Goal: Transaction & Acquisition: Purchase product/service

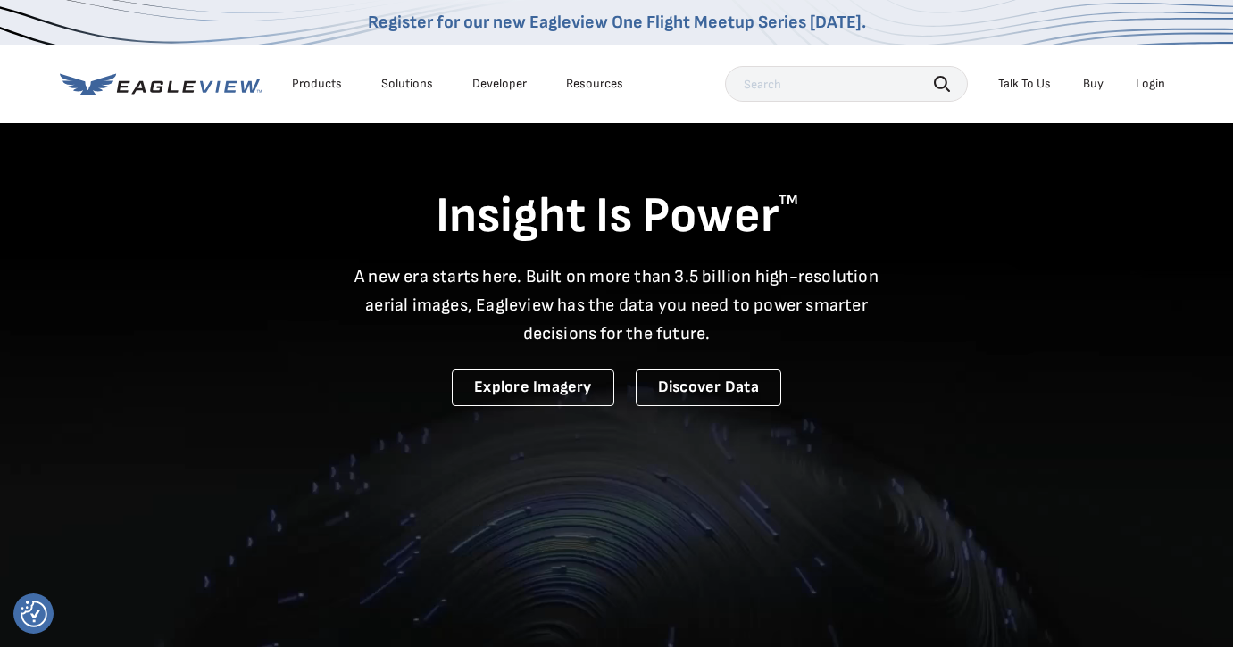
click at [1149, 78] on div "Login" at bounding box center [1150, 84] width 29 height 16
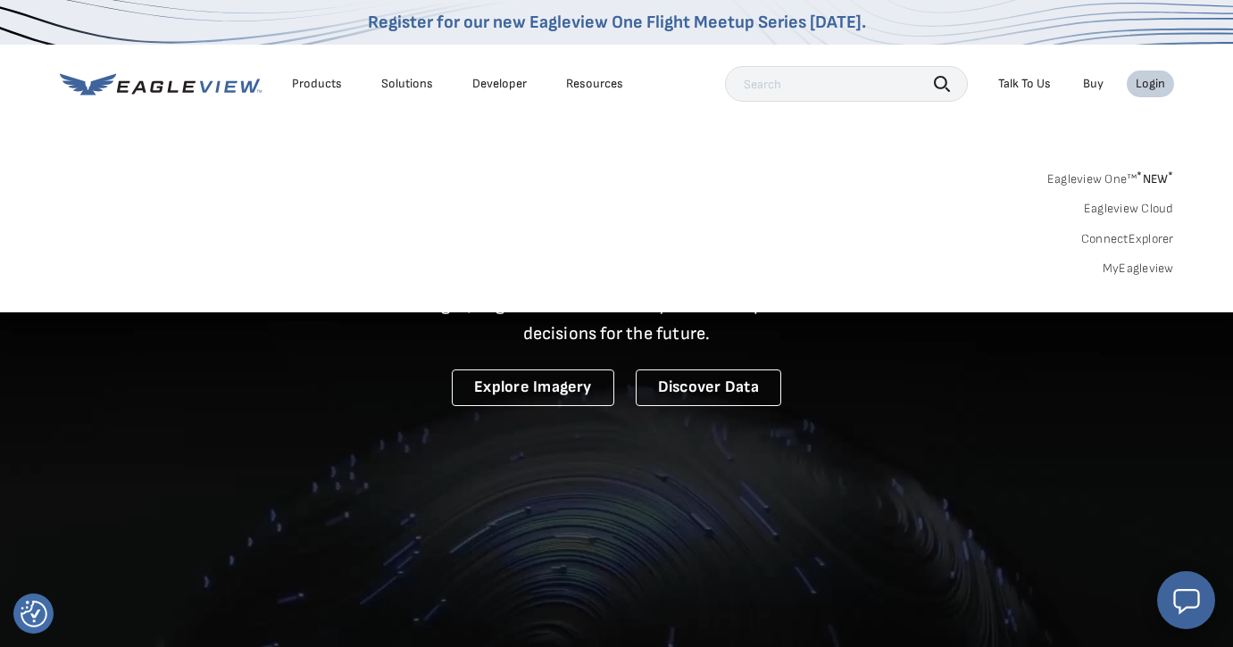
click at [1135, 267] on link "MyEagleview" at bounding box center [1138, 269] width 71 height 16
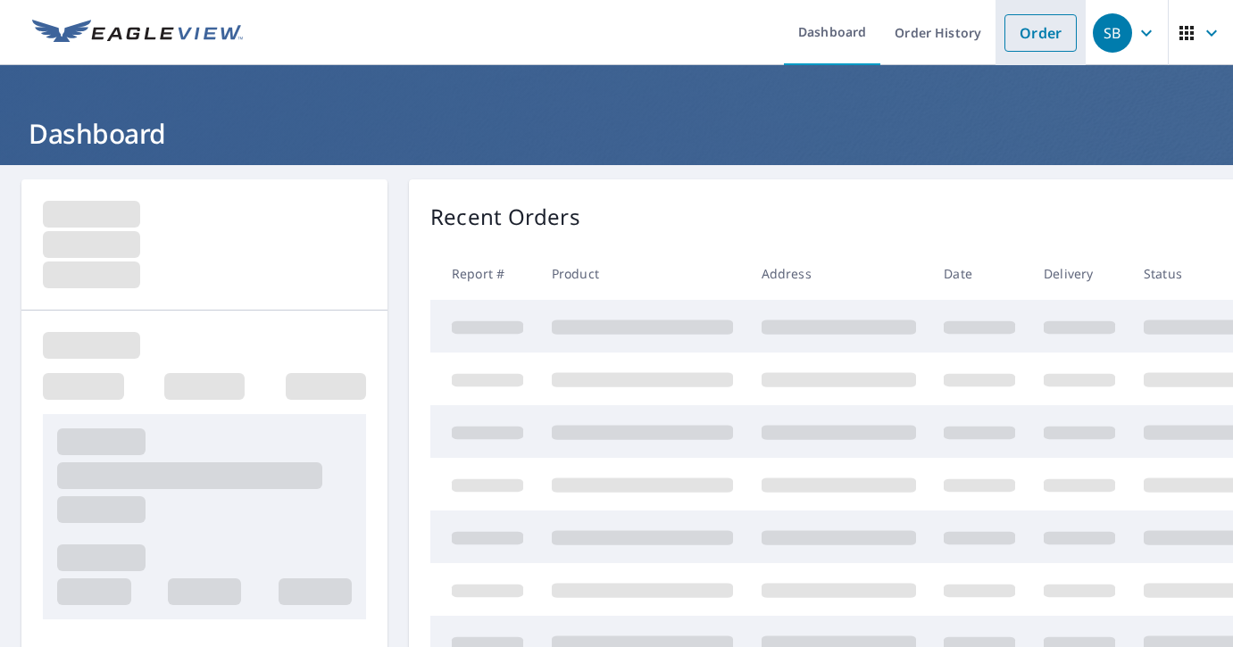
drag, startPoint x: 0, startPoint y: 0, endPoint x: 1027, endPoint y: 32, distance: 1027.1
click at [1027, 32] on link "Order" at bounding box center [1040, 32] width 72 height 37
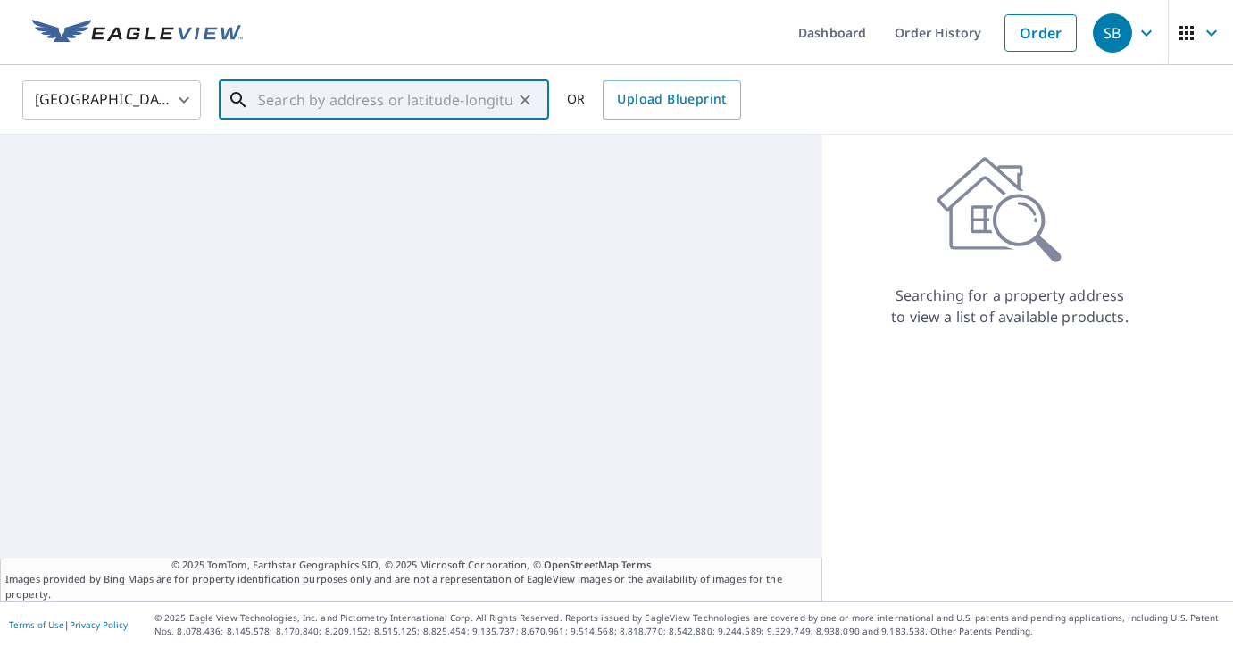
click at [389, 101] on input "text" at bounding box center [385, 100] width 254 height 50
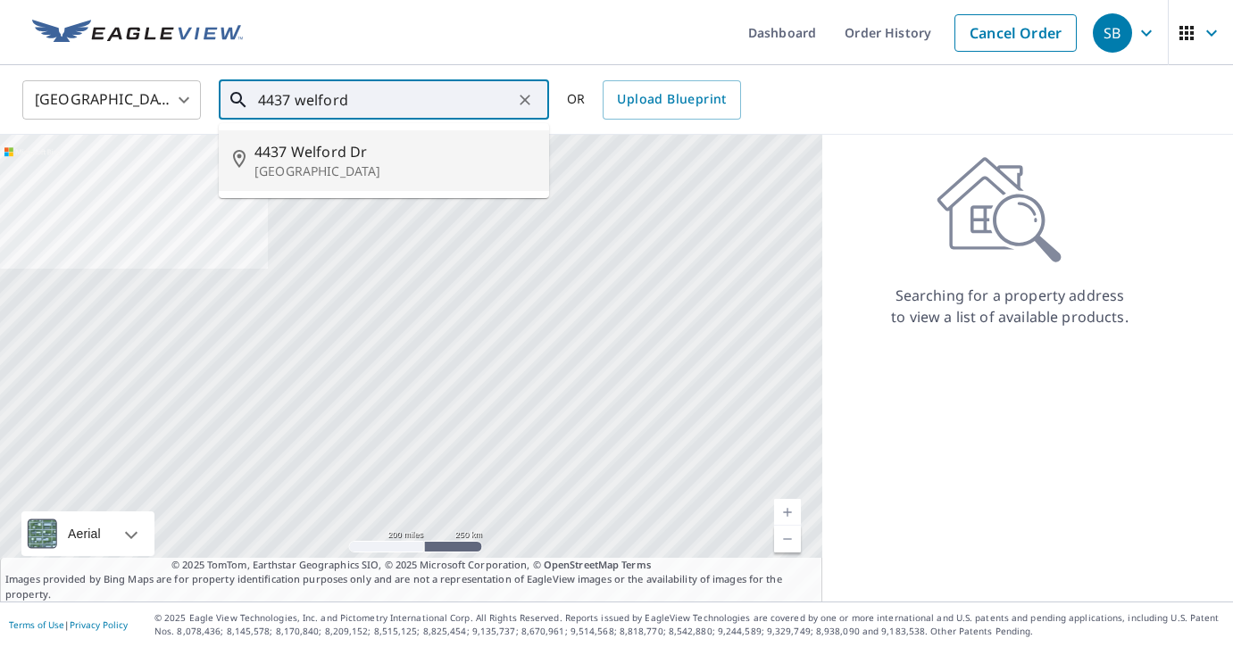
click at [374, 160] on span "4437 Welford Dr" at bounding box center [394, 151] width 280 height 21
type input "[STREET_ADDRESS]"
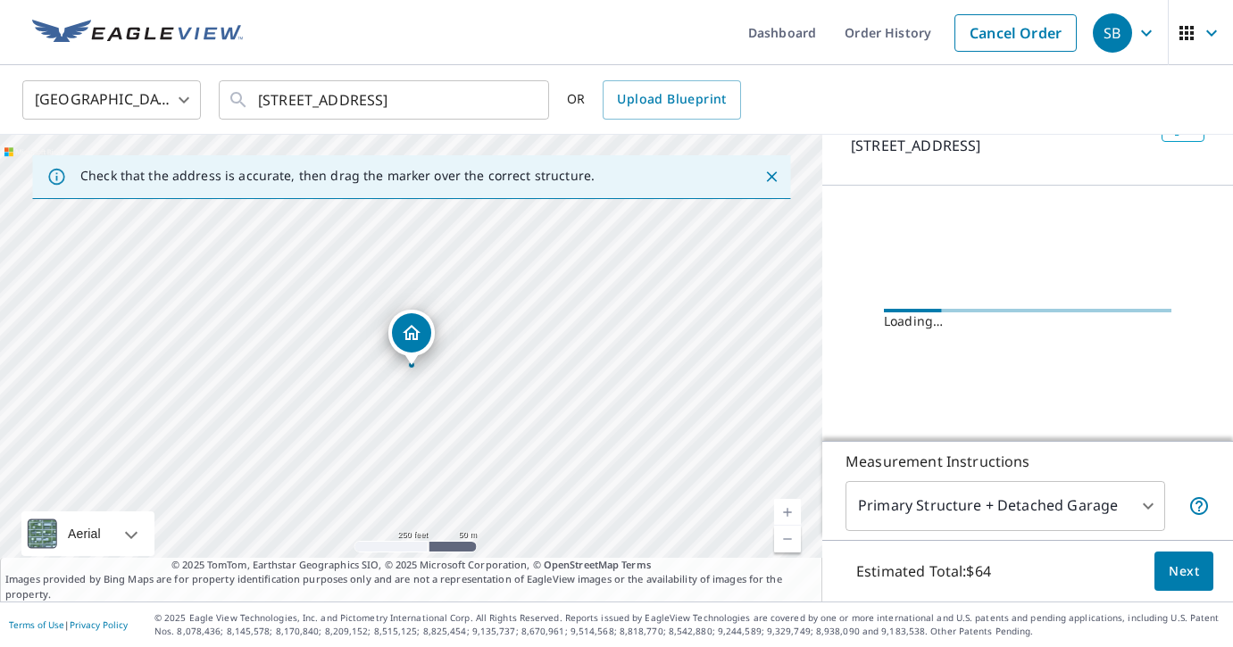
scroll to position [137, 0]
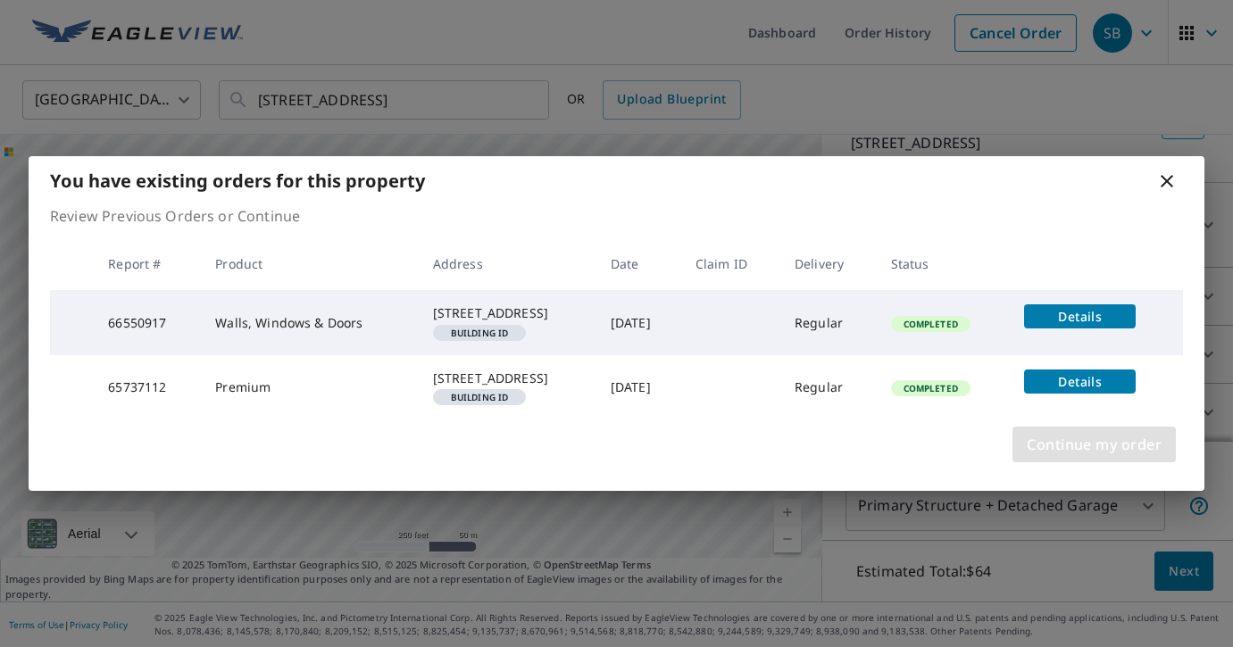
click at [1086, 456] on span "Continue my order" at bounding box center [1094, 444] width 135 height 25
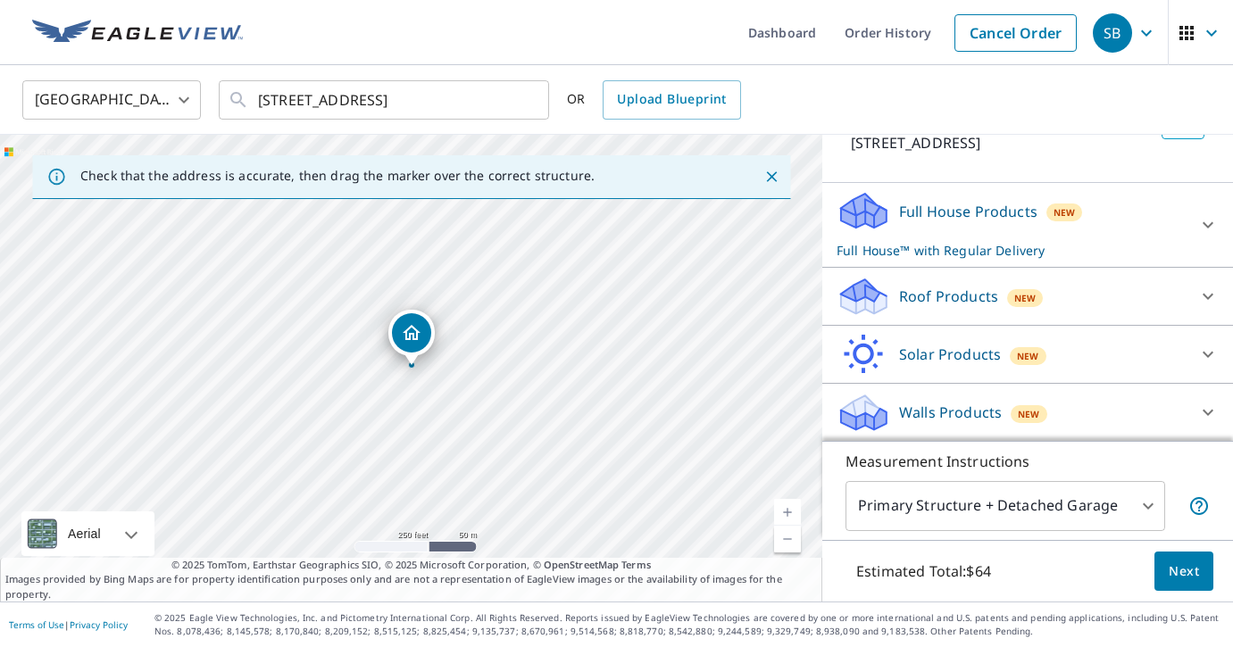
click at [1202, 219] on icon at bounding box center [1207, 224] width 21 height 21
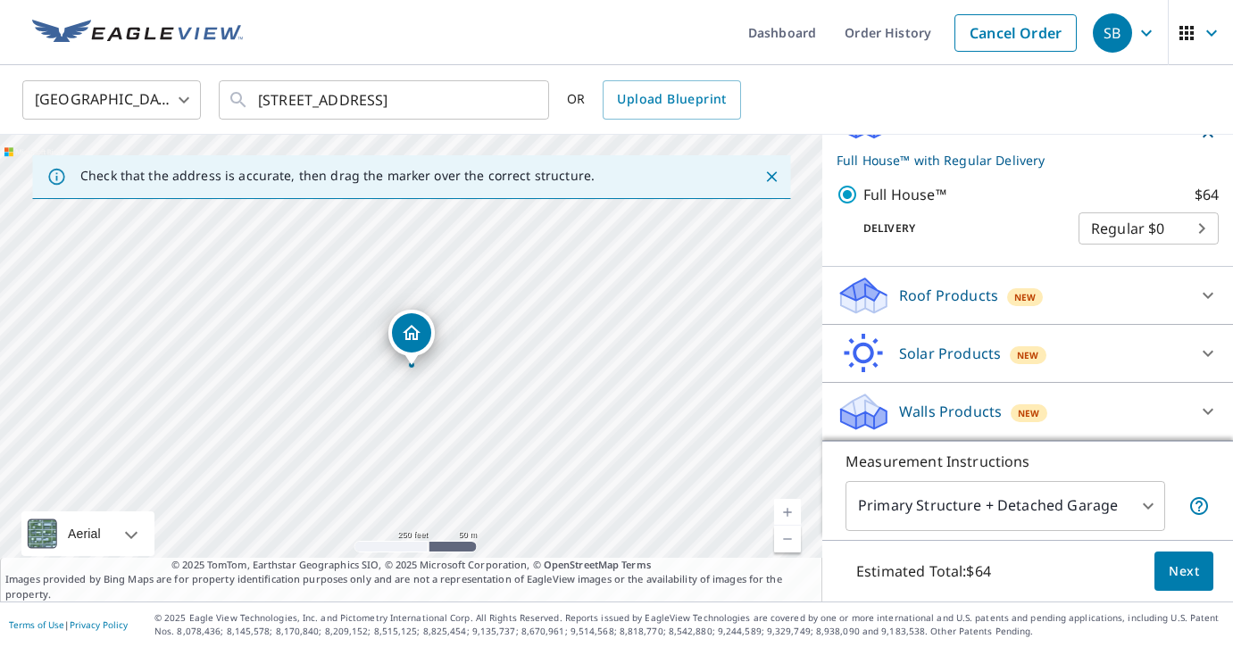
scroll to position [227, 0]
click at [1185, 404] on div "Walls Products New" at bounding box center [1011, 412] width 350 height 42
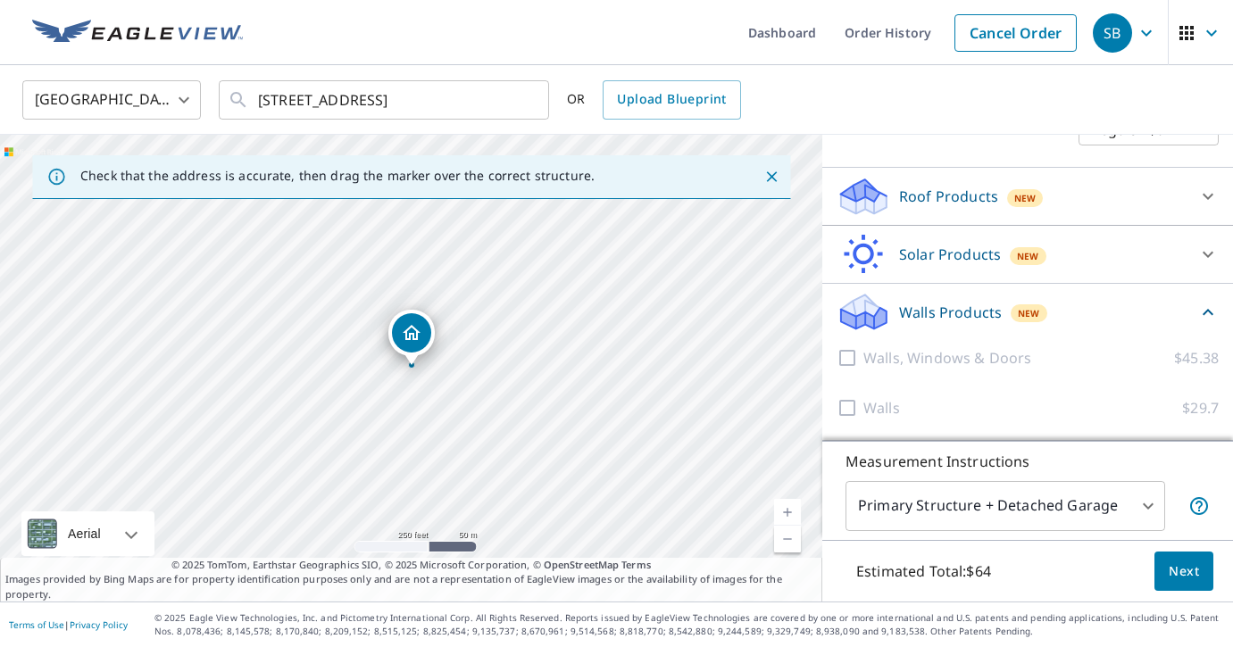
scroll to position [326, 0]
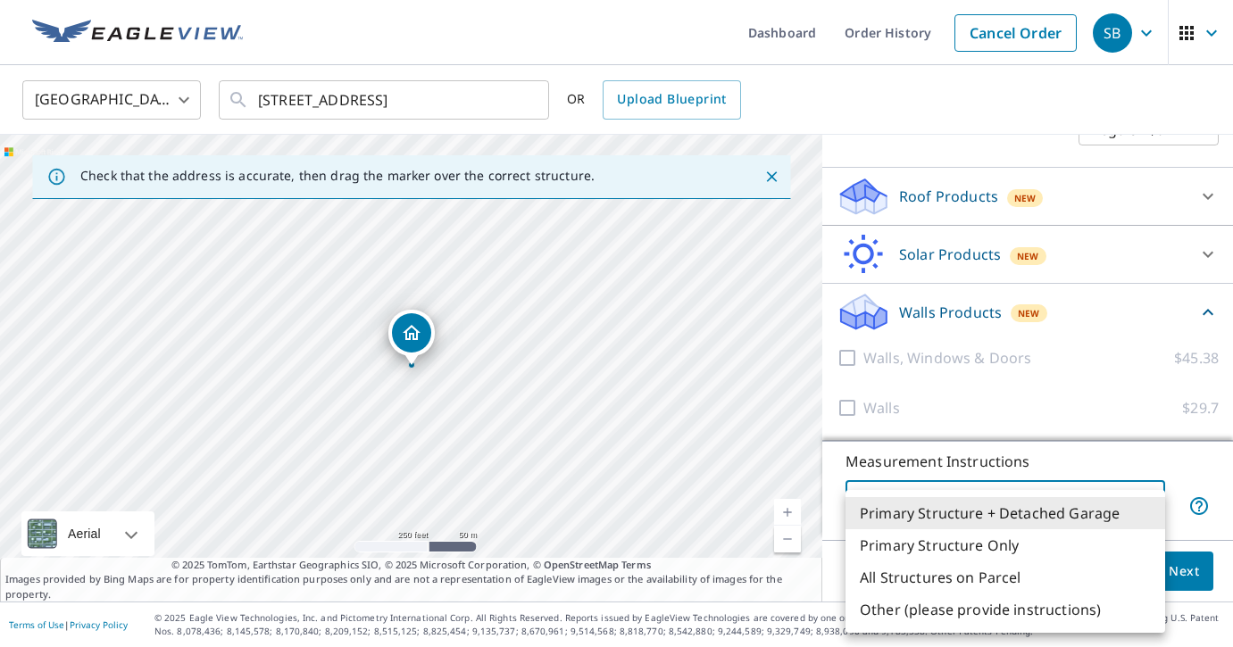
click at [1136, 501] on body "SB SB Dashboard Order History Cancel Order SB United States US ​ 4437 Welford D…" at bounding box center [616, 323] width 1233 height 647
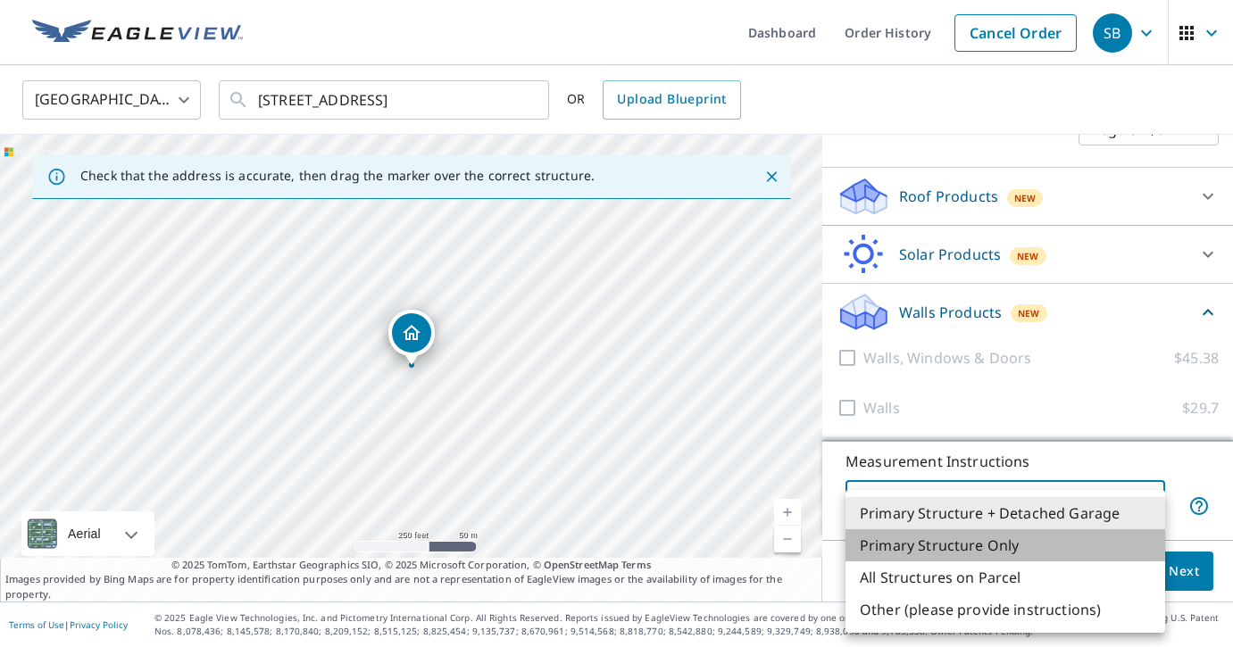
click at [1060, 544] on li "Primary Structure Only" at bounding box center [1005, 545] width 320 height 32
type input "2"
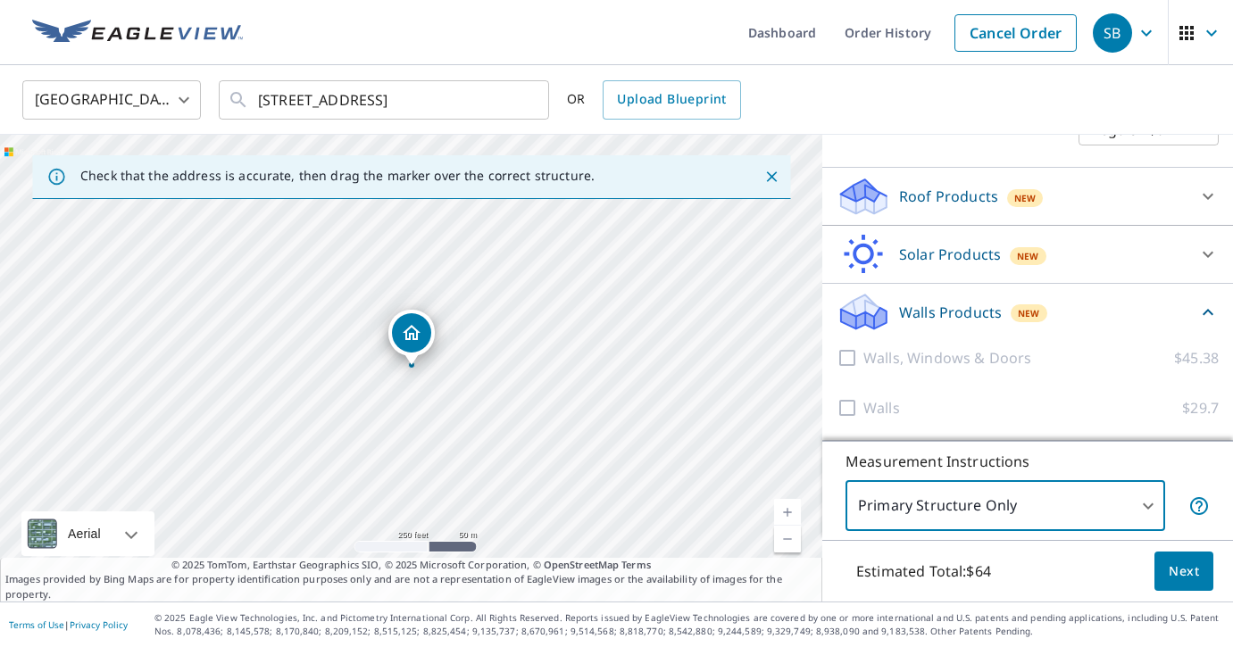
click at [1184, 572] on span "Next" at bounding box center [1184, 572] width 30 height 22
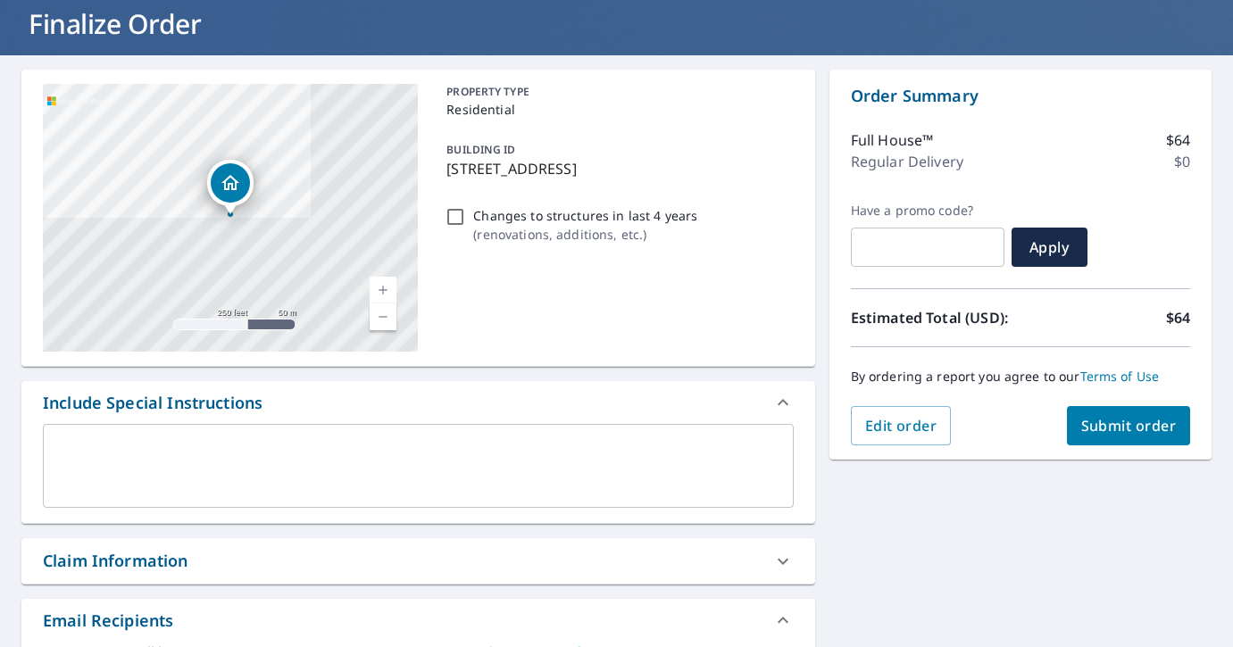
scroll to position [323, 0]
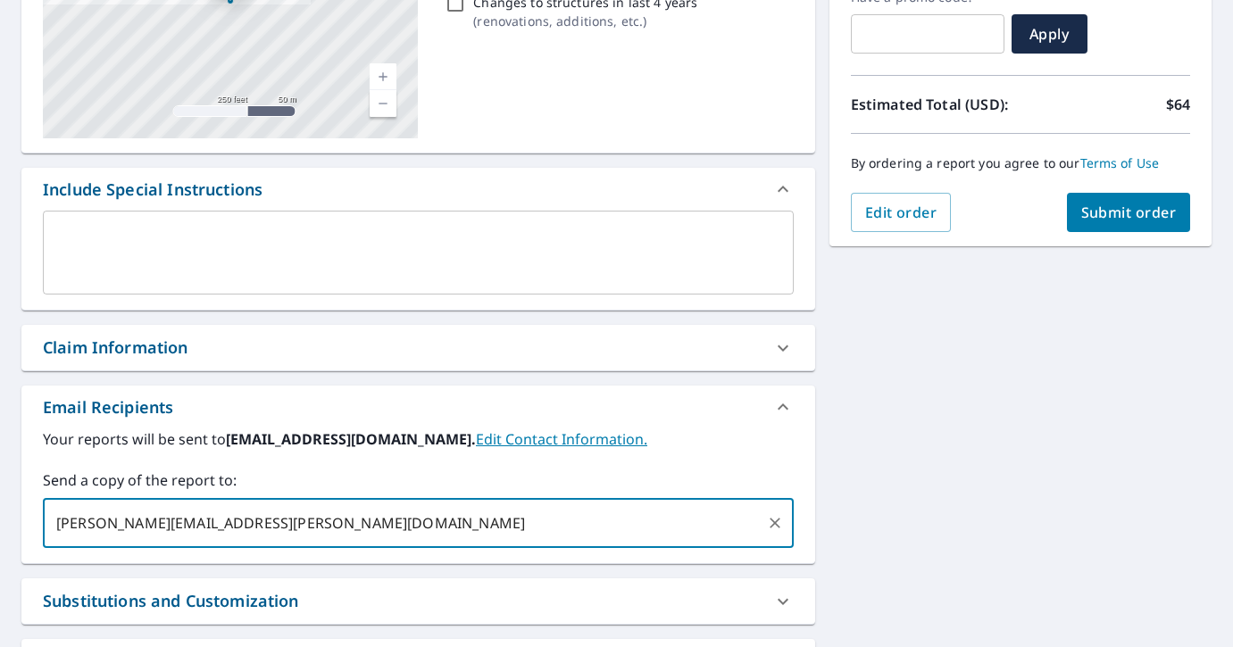
type input "patrick.ormsbee@bonedry.com"
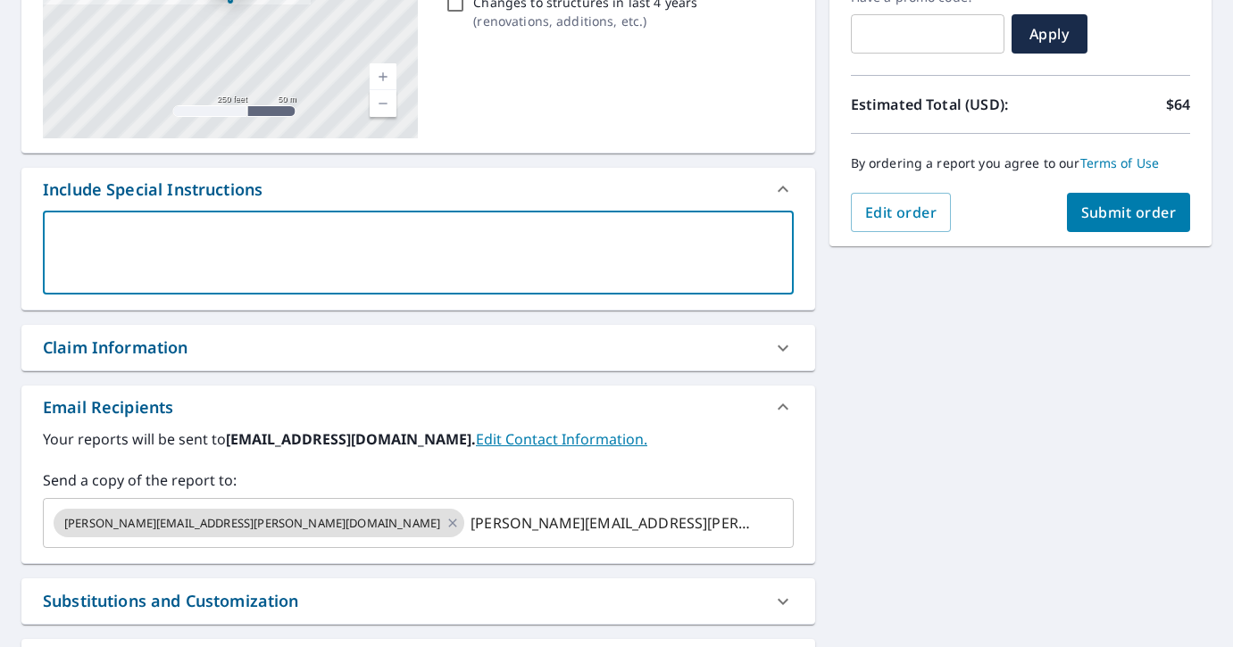
checkbox input "true"
click at [391, 241] on textarea at bounding box center [418, 253] width 726 height 51
type textarea "W"
type textarea "x"
checkbox input "true"
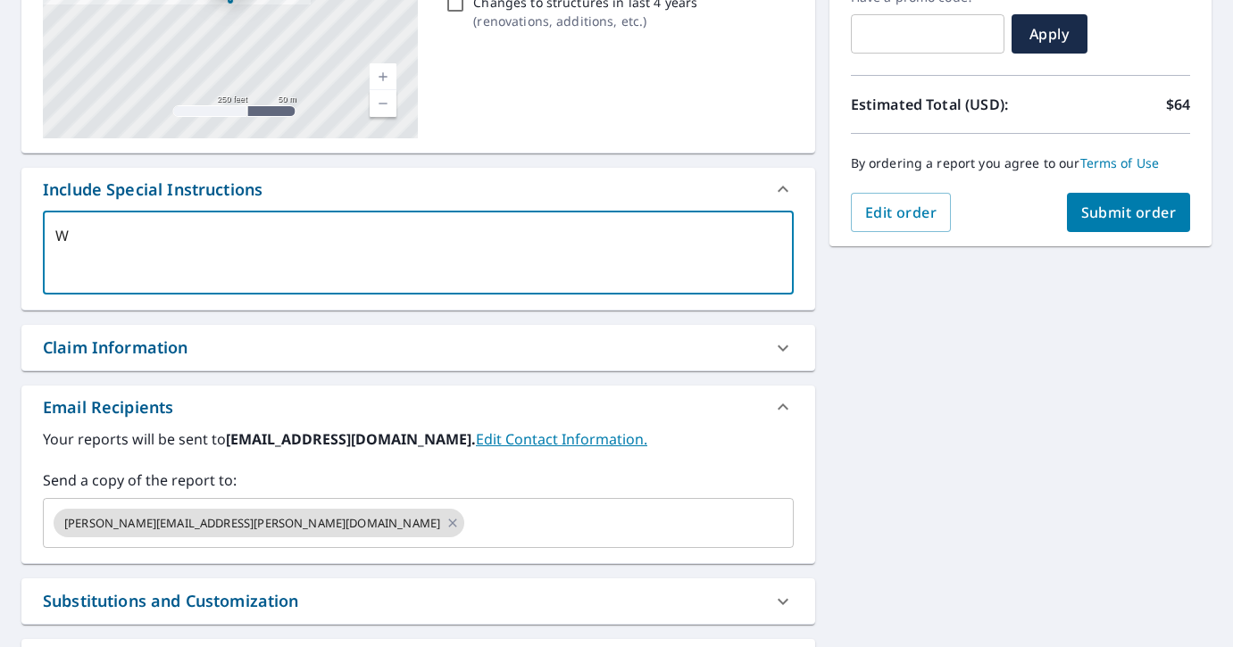
type textarea "We"
type textarea "x"
checkbox input "true"
type textarea "We"
type textarea "x"
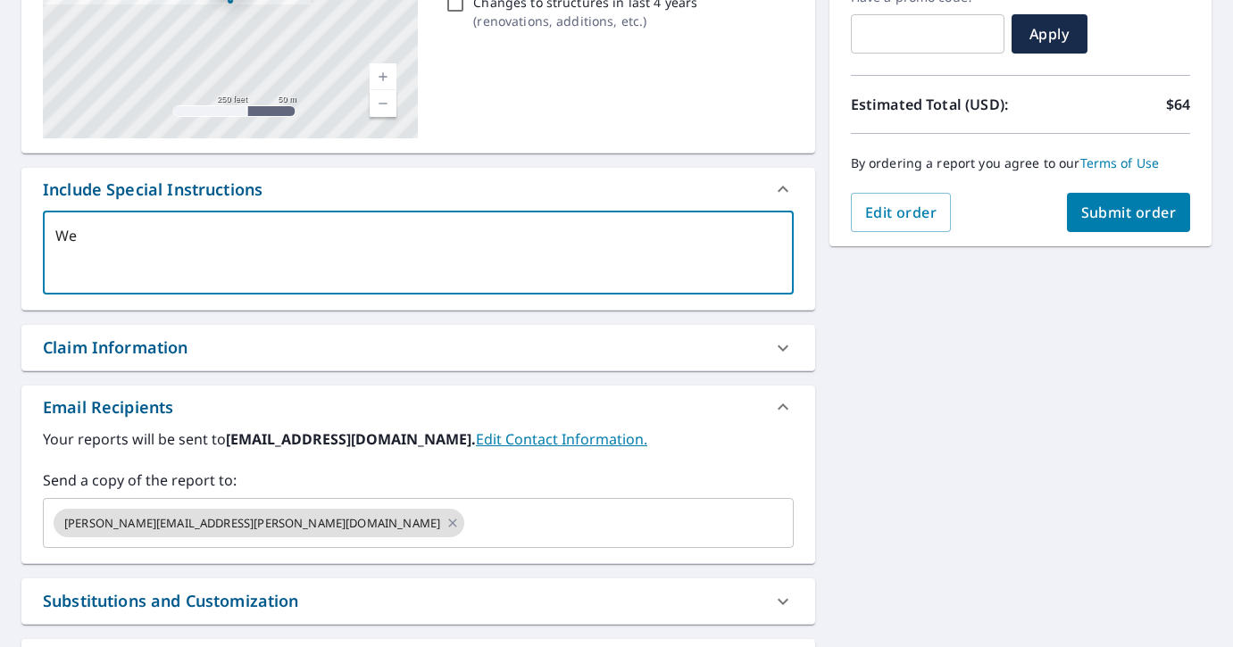
checkbox input "true"
type textarea "We h"
type textarea "x"
checkbox input "true"
type textarea "We hav"
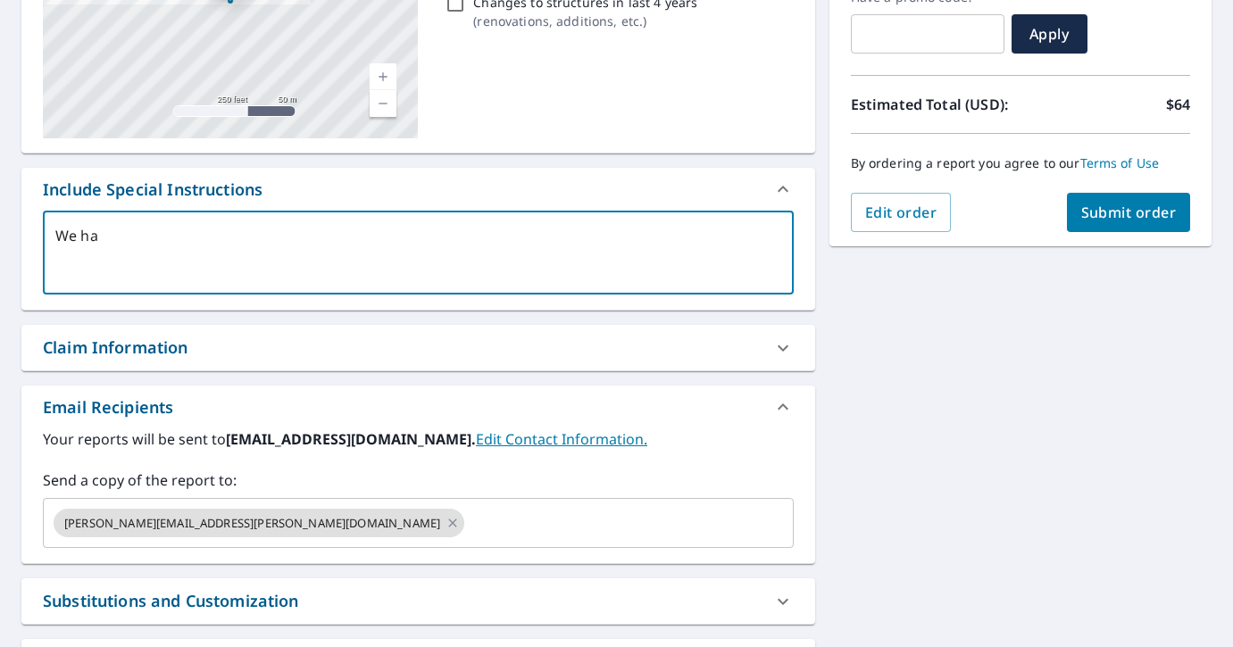
type textarea "x"
checkbox input "true"
type textarea "We have"
type textarea "x"
checkbox input "true"
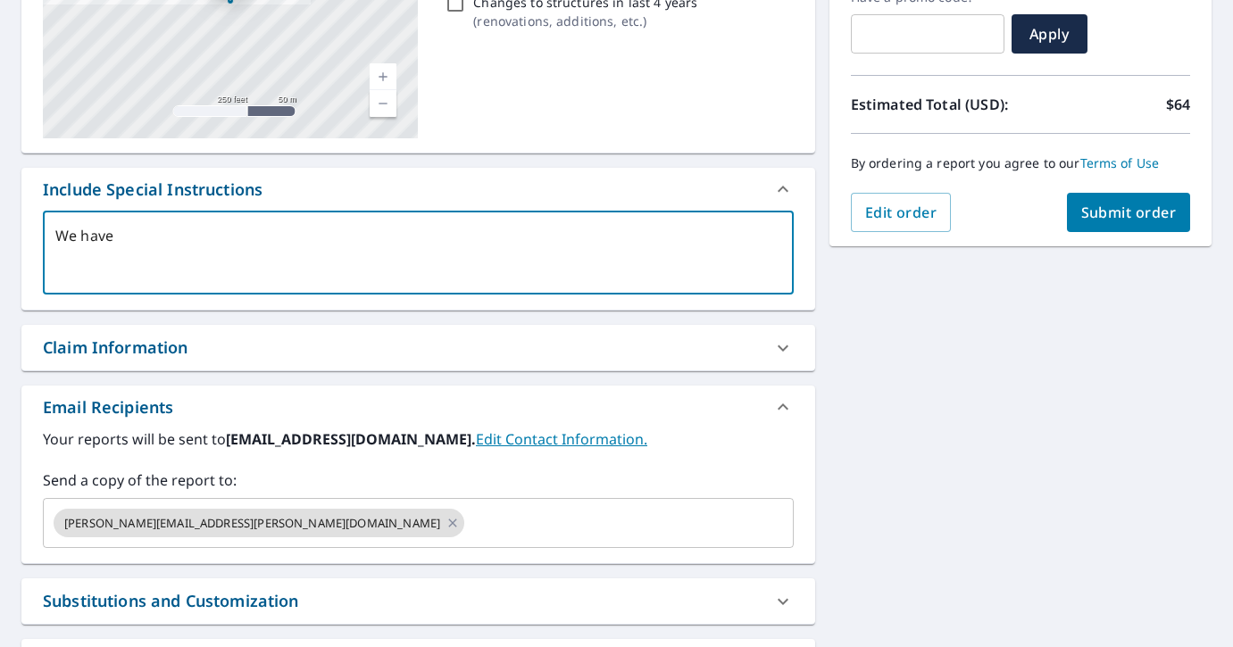
type textarea "We have"
type textarea "x"
checkbox input "true"
type textarea "We have r"
type textarea "x"
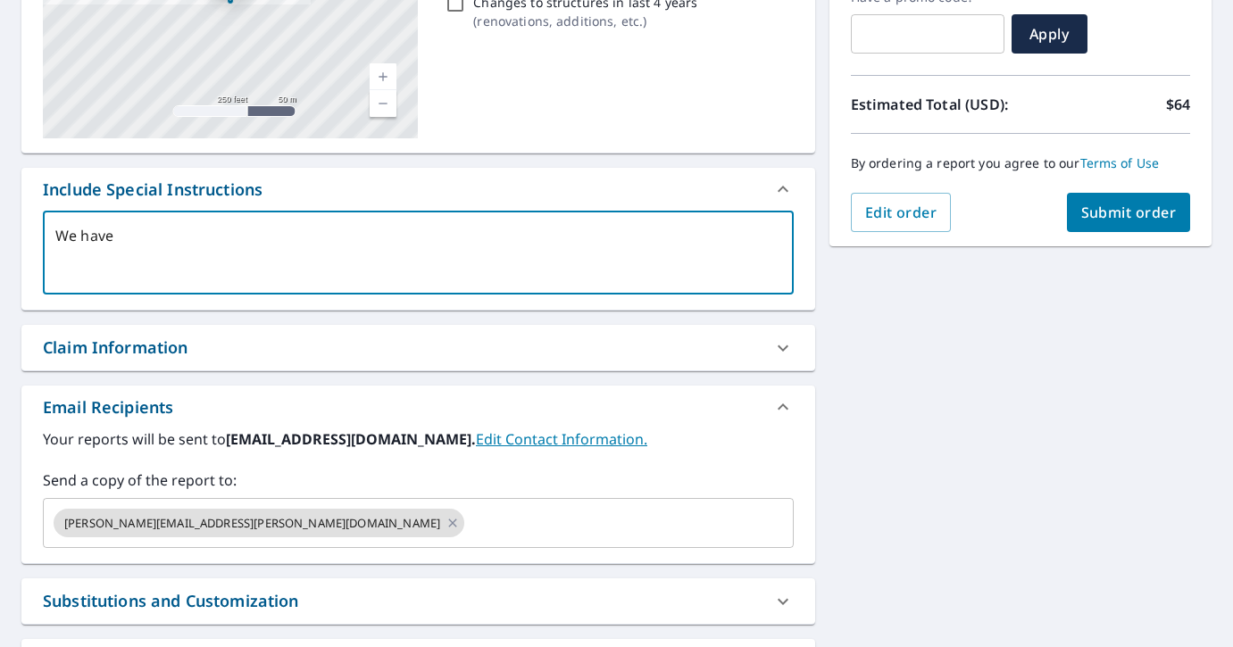
checkbox input "true"
type textarea "We have ro"
type textarea "x"
checkbox input "true"
type textarea "We have roo"
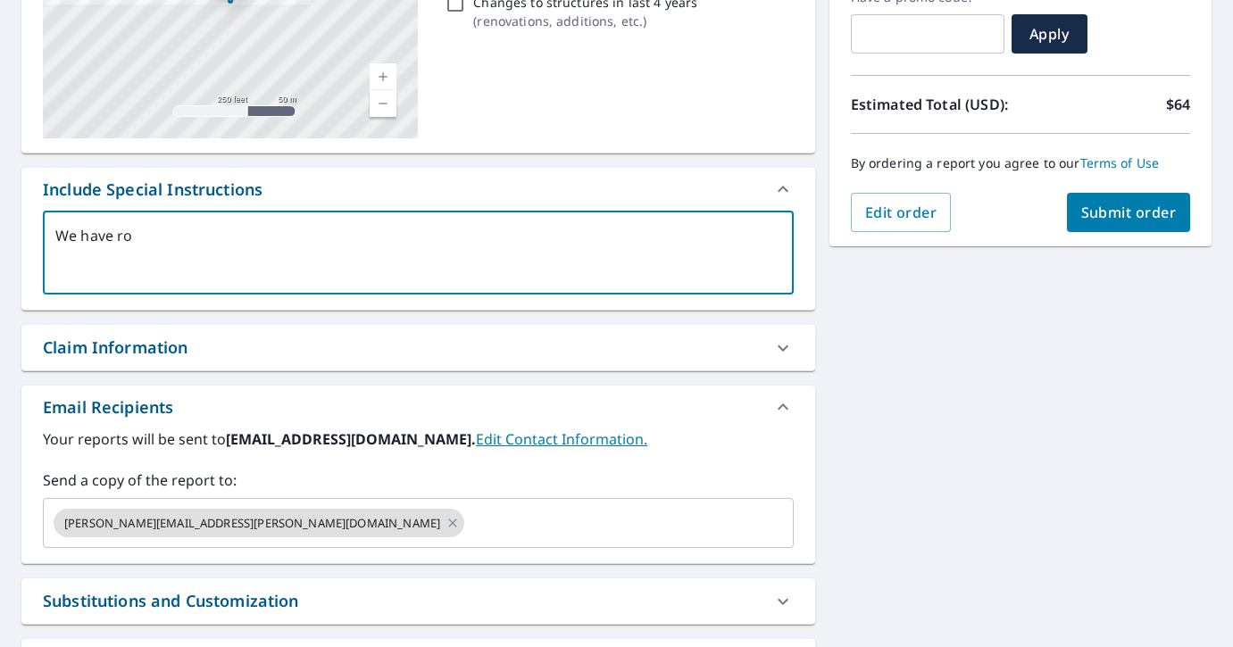
type textarea "x"
checkbox input "true"
type textarea "We have roof"
type textarea "x"
checkbox input "true"
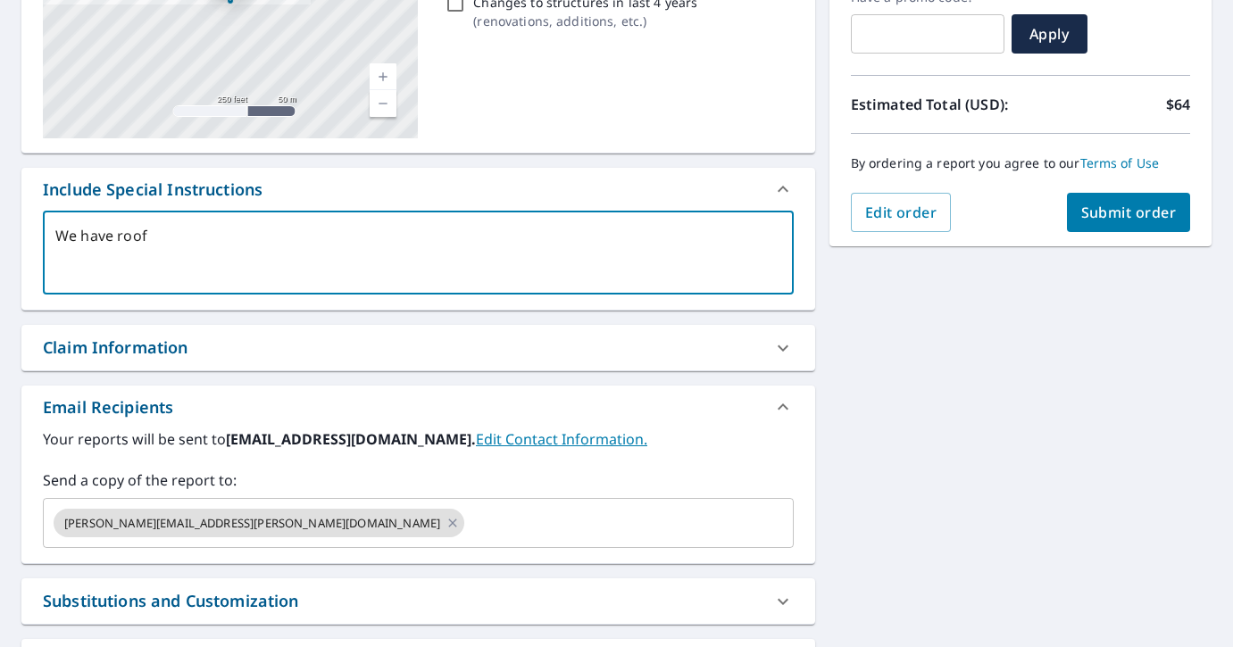
type textarea "We have roof"
type textarea "x"
checkbox input "true"
type textarea "We have roof m"
type textarea "x"
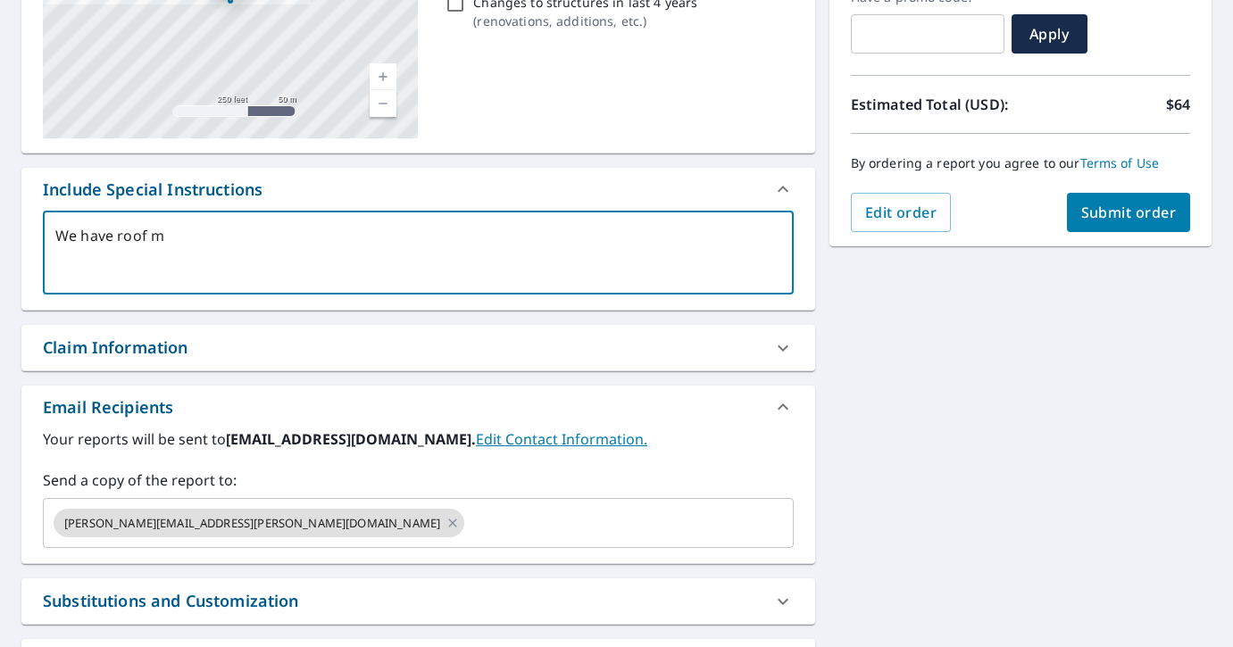
checkbox input "true"
type textarea "We have roof me"
type textarea "x"
checkbox input "true"
type textarea "We have roof meas"
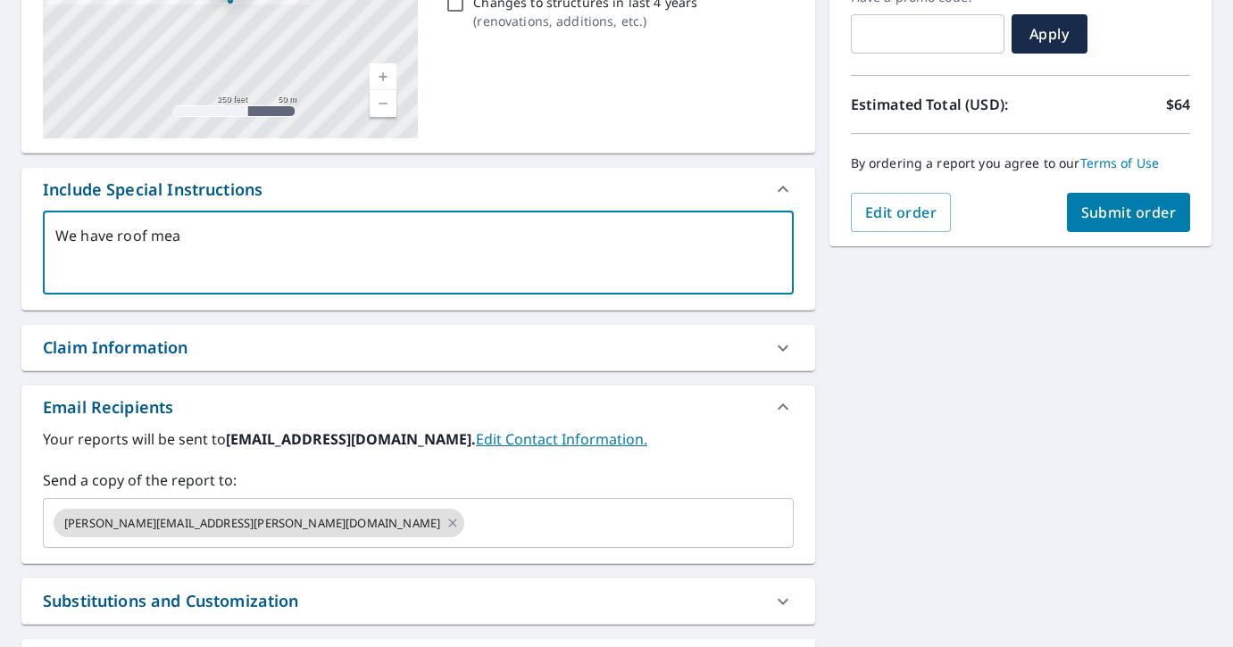
type textarea "x"
checkbox input "true"
type textarea "We have roof measu"
type textarea "x"
checkbox input "true"
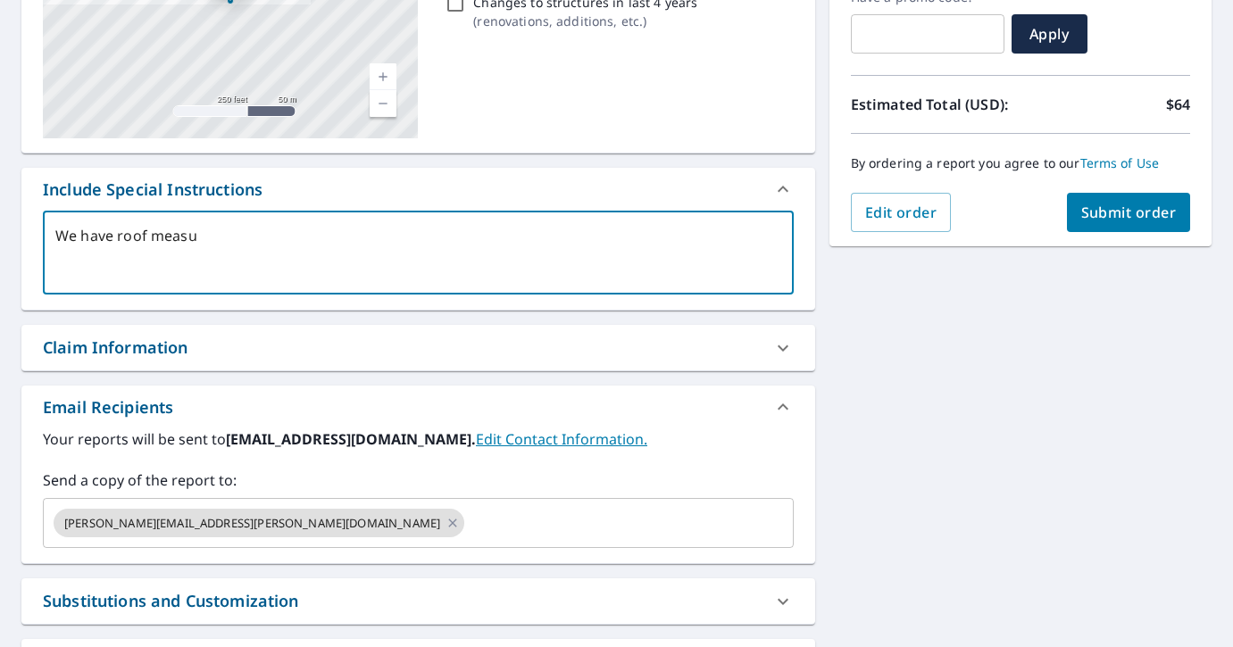
type textarea "We have roof measur"
type textarea "x"
checkbox input "true"
type textarea "We have roof measure"
type textarea "x"
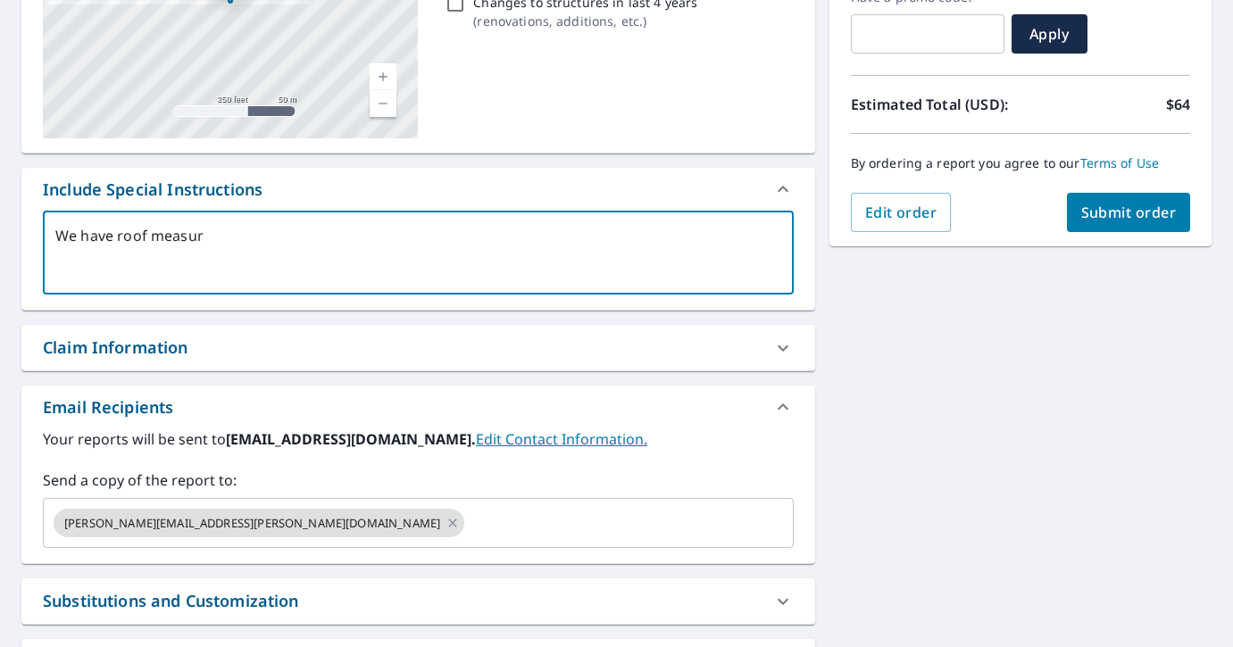
checkbox input "true"
type textarea "We have roof measurem"
type textarea "x"
checkbox input "true"
type textarea "We have roof measureme"
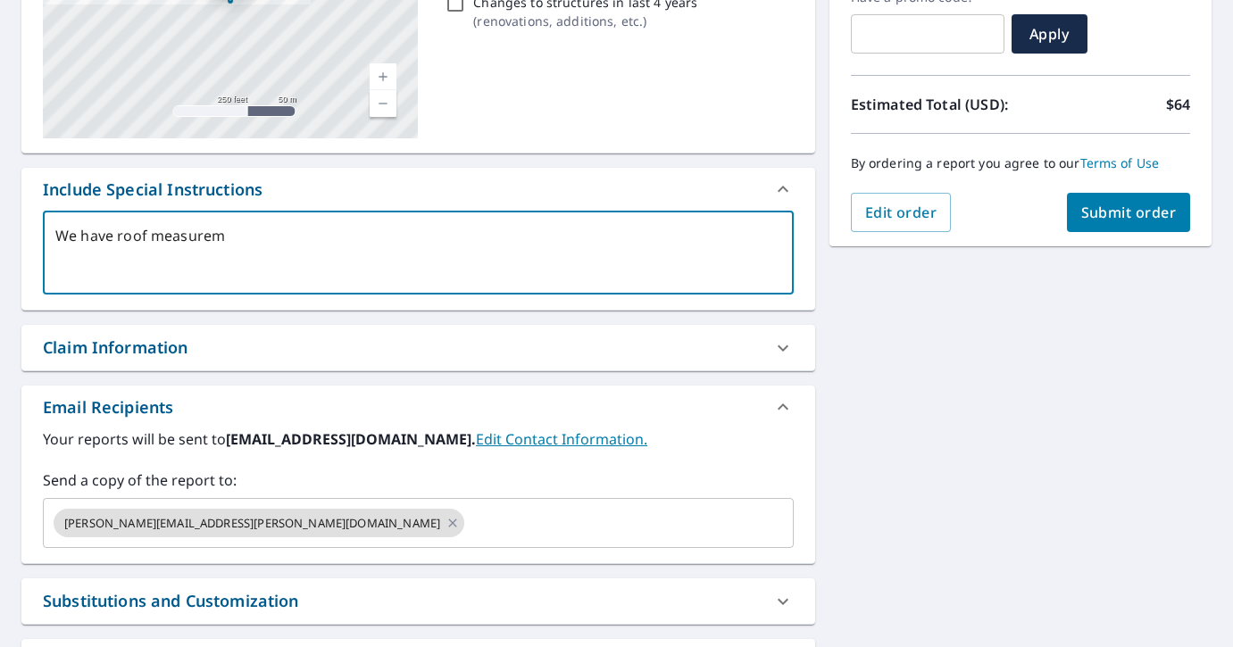
type textarea "x"
checkbox input "true"
type textarea "We have roof measuremen"
type textarea "x"
checkbox input "true"
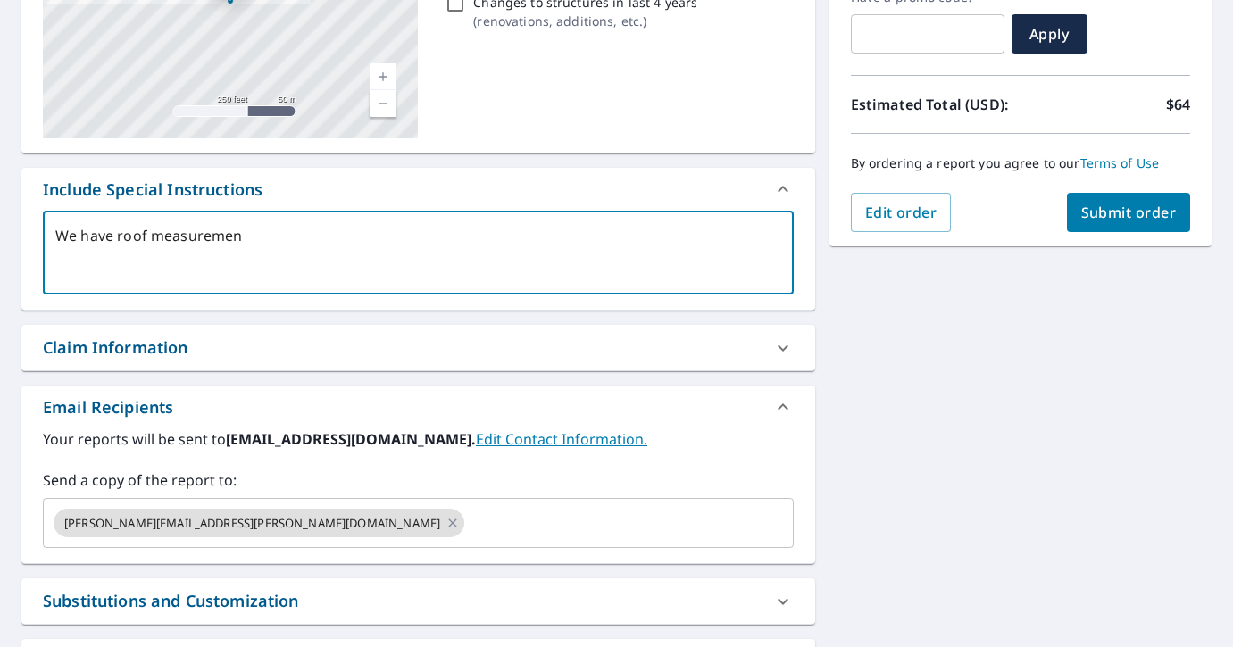
type textarea "We have roof measurement"
type textarea "x"
checkbox input "true"
type textarea "We have roof measurements"
type textarea "x"
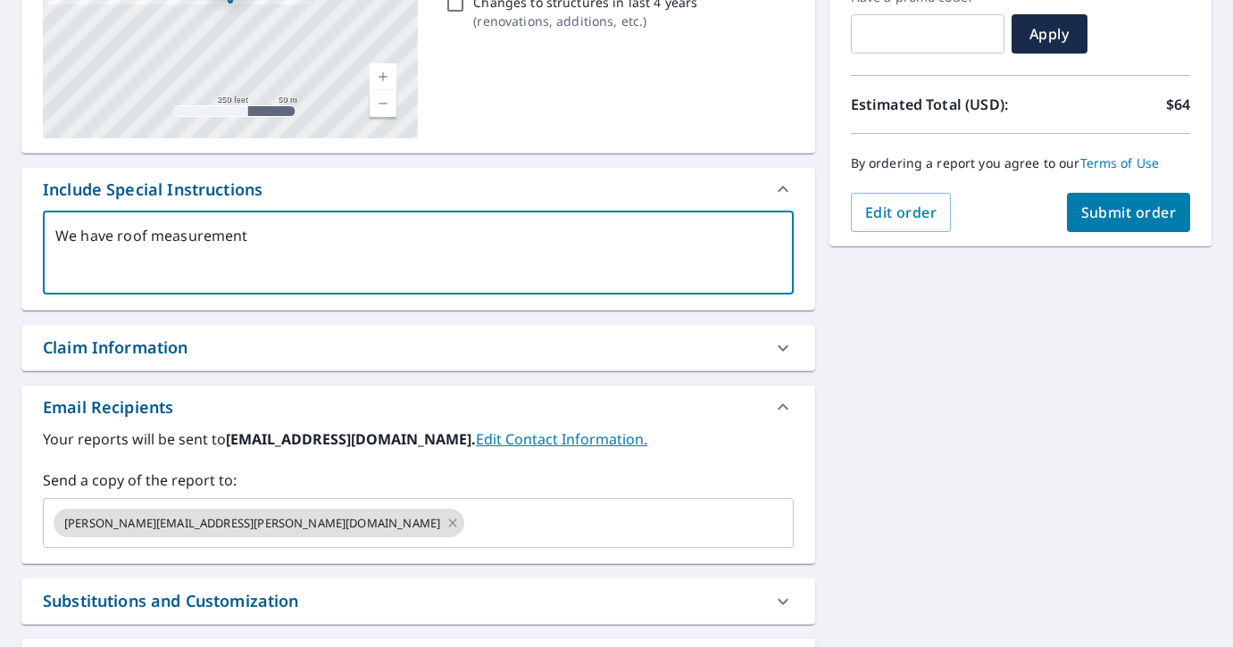
checkbox input "true"
type textarea "We have roof measurements"
type textarea "x"
checkbox input "true"
type textarea "We have roof measurements -"
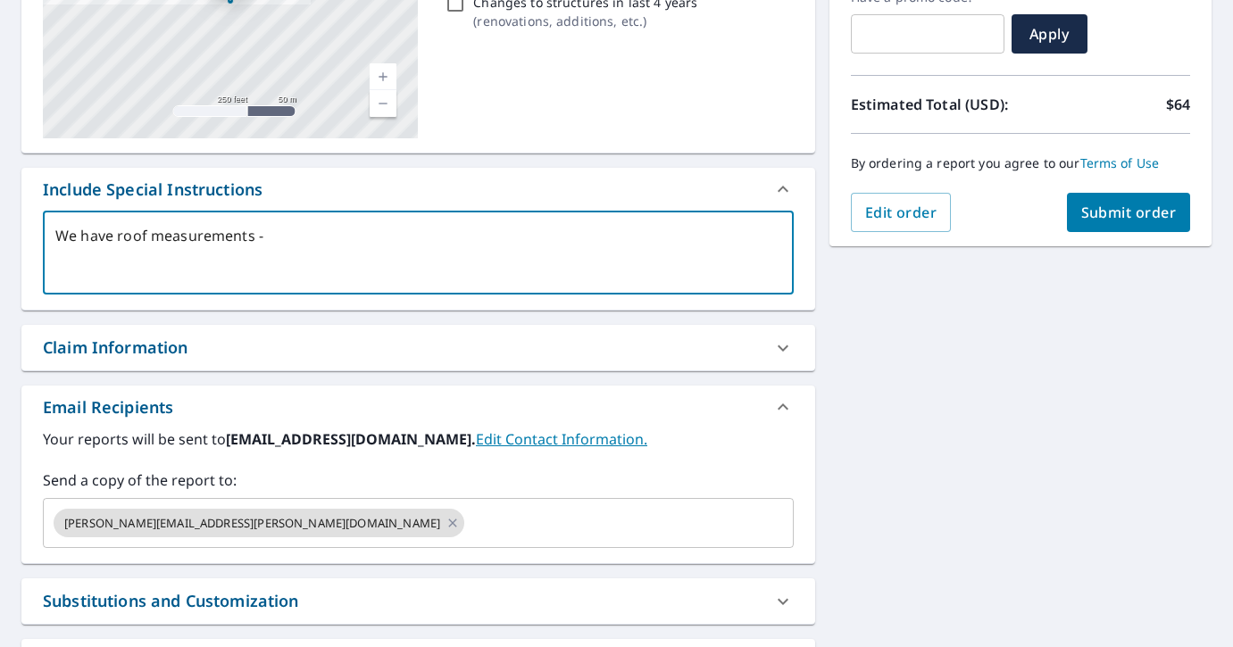
type textarea "x"
checkbox input "true"
type textarea "We have roof measurements - w"
type textarea "x"
checkbox input "true"
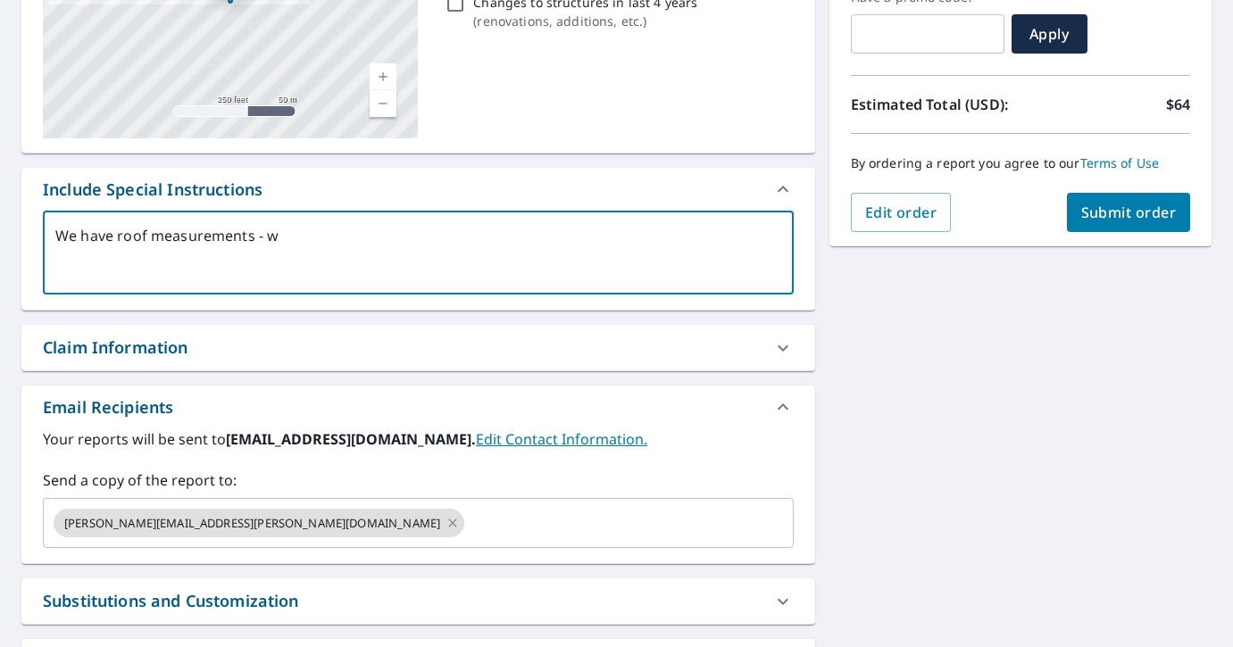
type textarea "We have roof measurements - we"
type textarea "x"
checkbox input "true"
type textarea "We have roof measurements - we"
type textarea "x"
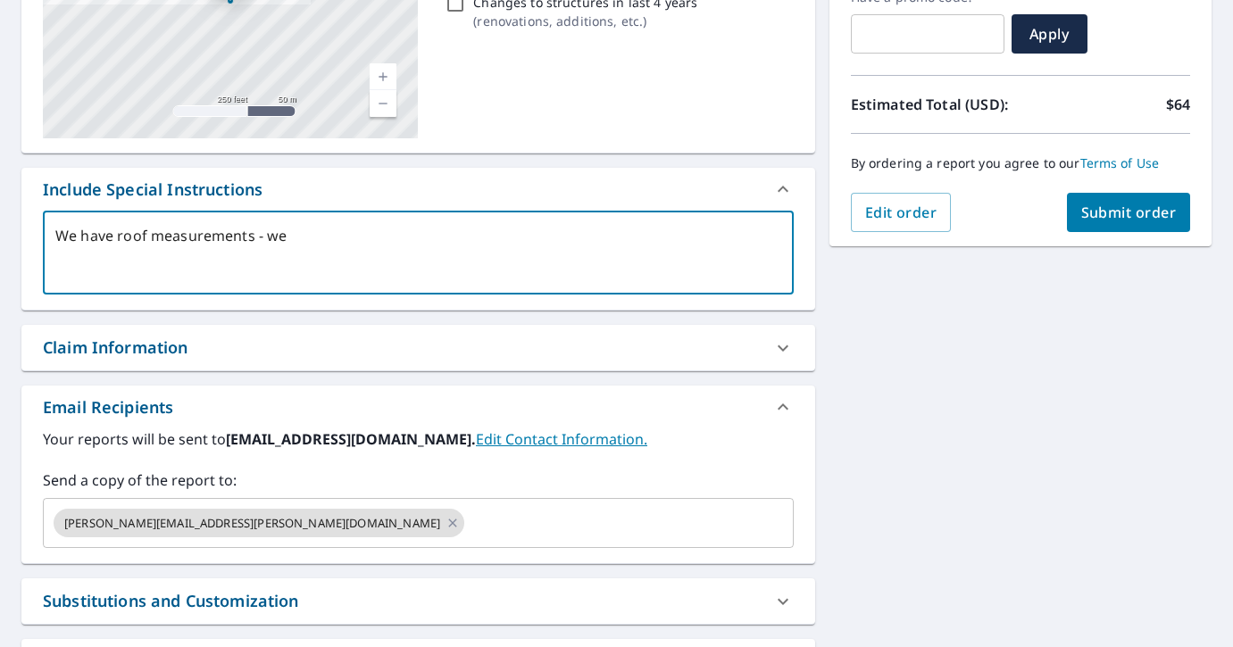
checkbox input "true"
type textarea "We have roof measurements - we n"
type textarea "x"
checkbox input "true"
type textarea "We have roof measurements - we ne"
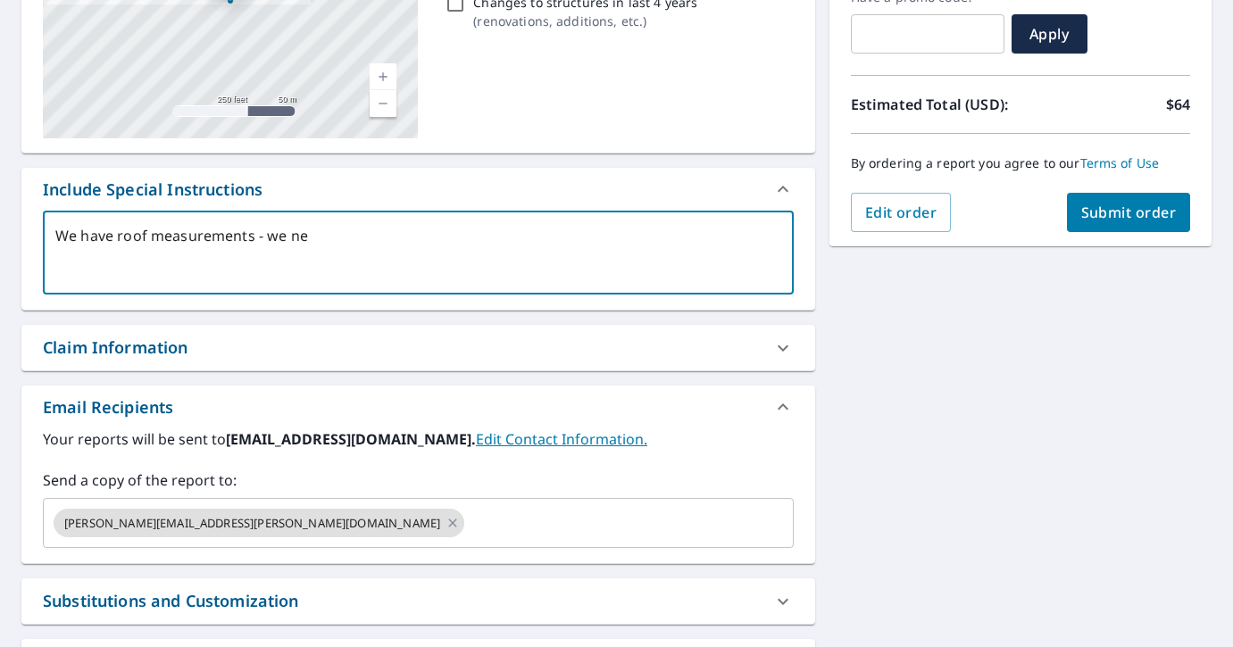
type textarea "x"
checkbox input "true"
type textarea "We have roof measurements - we nee"
type textarea "x"
checkbox input "true"
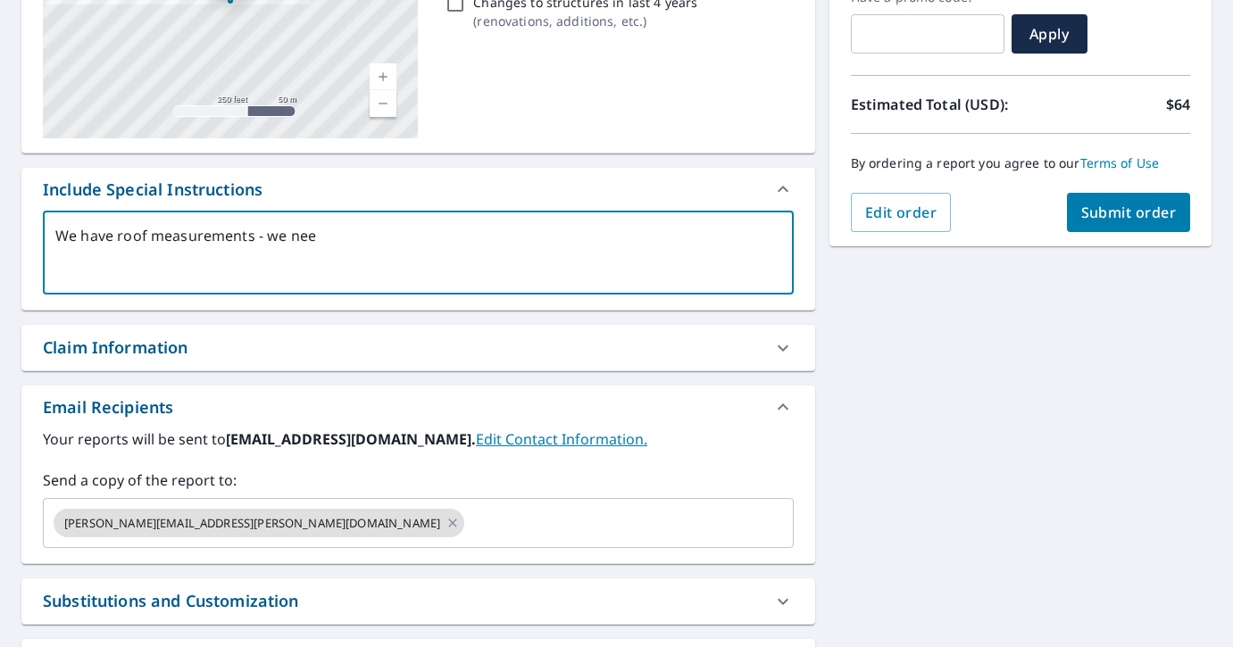
type textarea "We have roof measurements - we need"
type textarea "x"
checkbox input "true"
type textarea "We have roof measurements - we need"
type textarea "x"
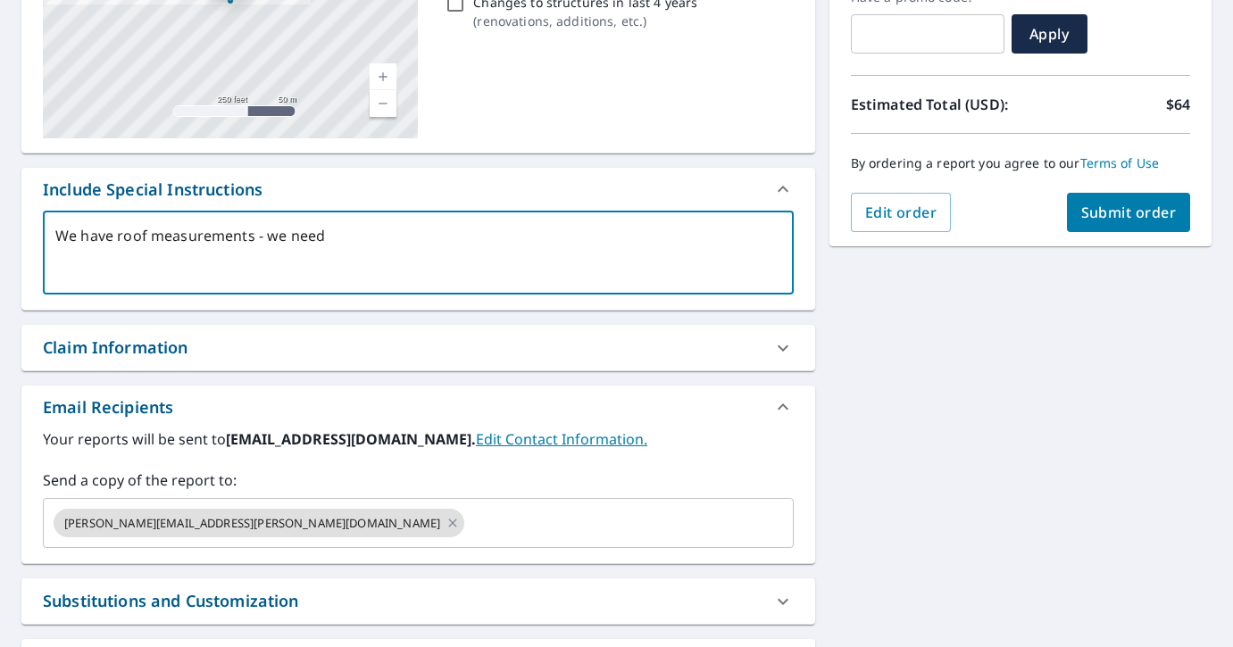
checkbox input "true"
type textarea "We have roof measurements - we need t"
type textarea "x"
checkbox input "true"
type textarea "We have roof measurements - we need th"
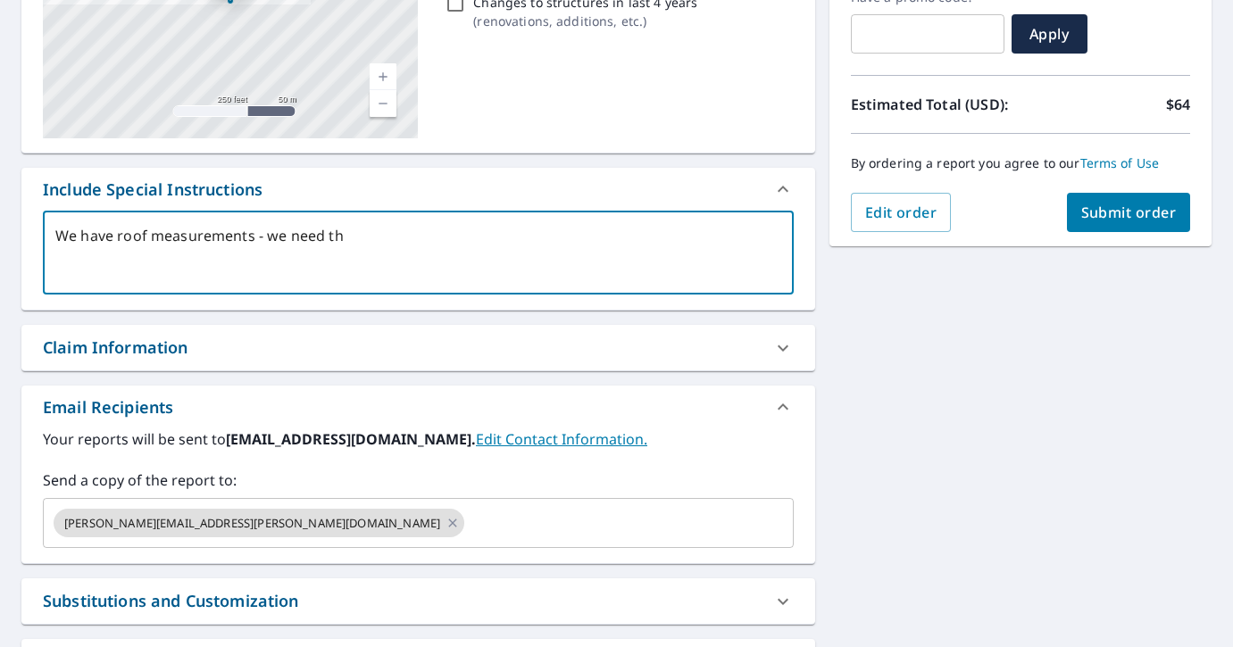
type textarea "x"
checkbox input "true"
type textarea "We have roof measurements - we need the"
type textarea "x"
checkbox input "true"
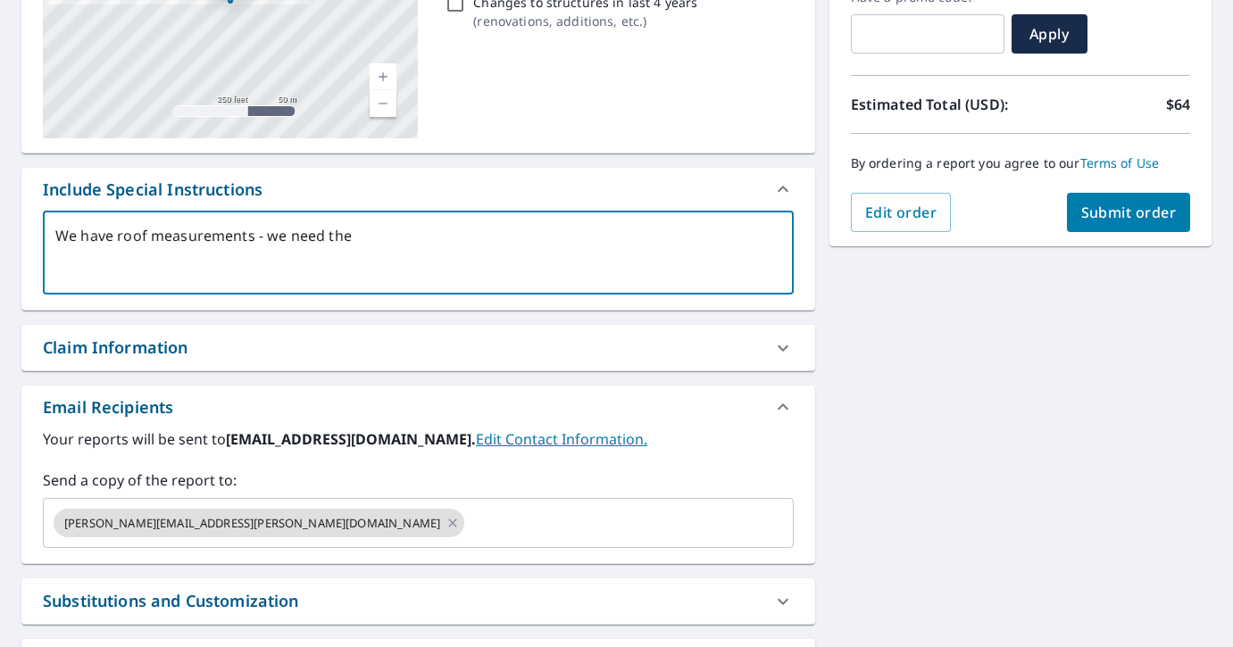
type textarea "We have roof measurements - we need the w"
type textarea "x"
checkbox input "true"
type textarea "We have roof measurements - we need the wa"
type textarea "x"
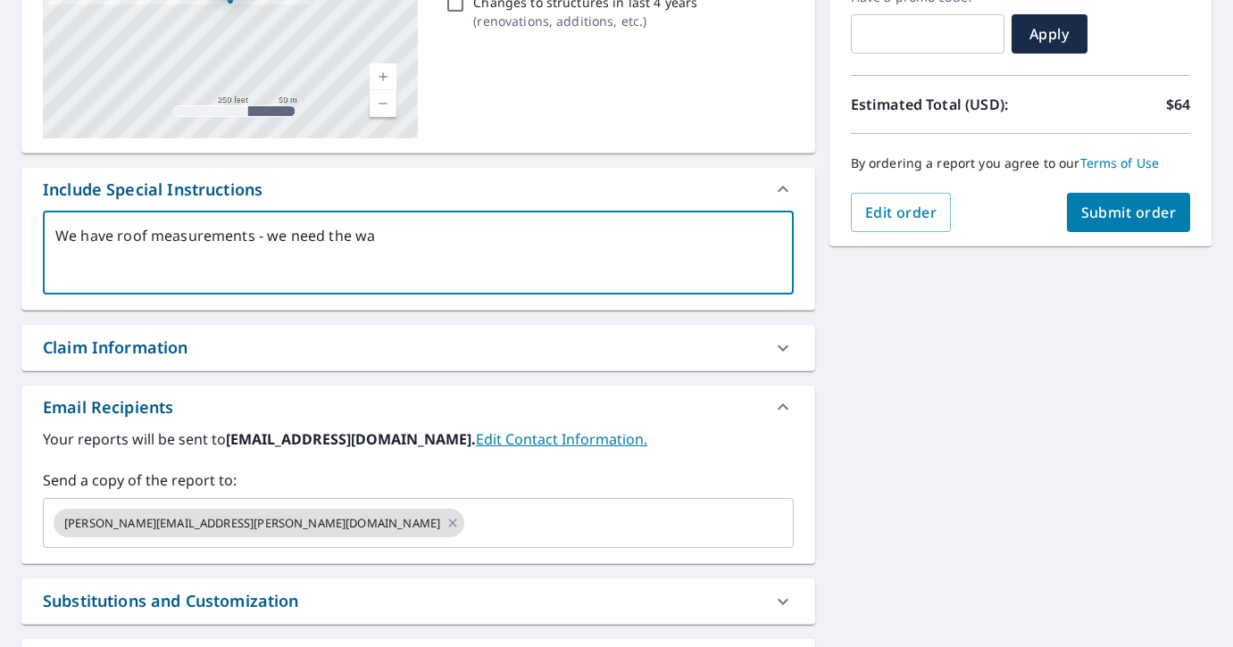
checkbox input "true"
type textarea "We have roof measurements - we need the wal"
type textarea "x"
checkbox input "true"
type textarea "We have roof measurements - we need the wall"
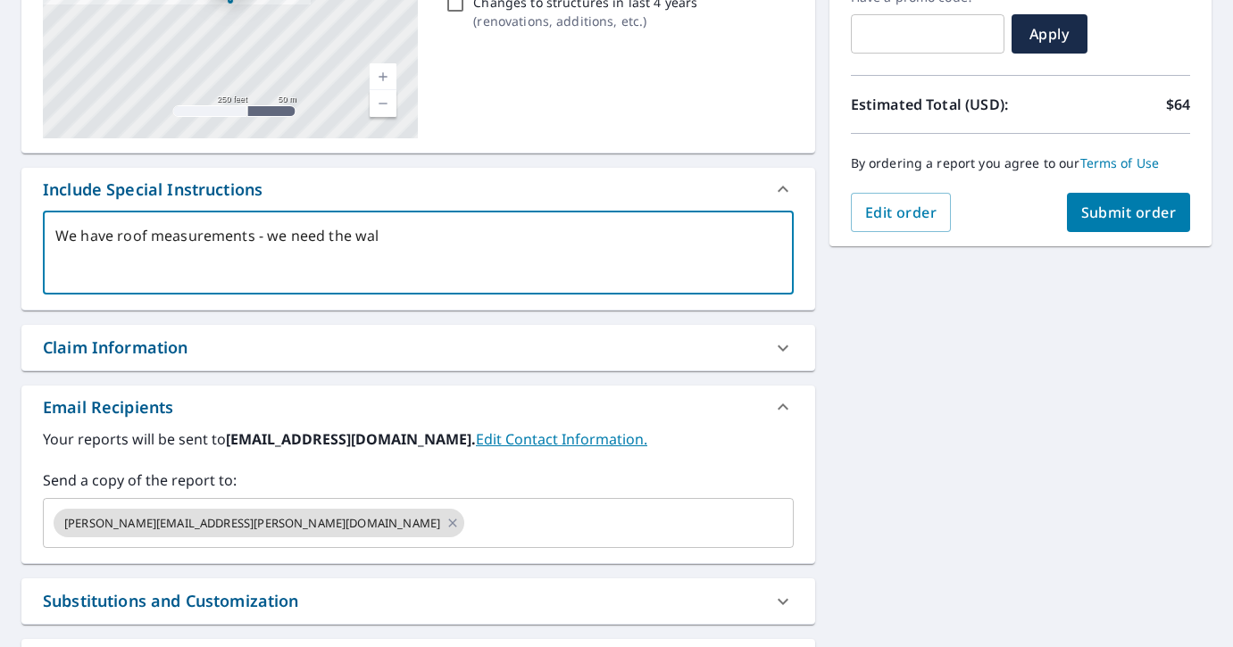
type textarea "x"
checkbox input "true"
type textarea "We have roof measurements - we need the wall"
type textarea "x"
checkbox input "true"
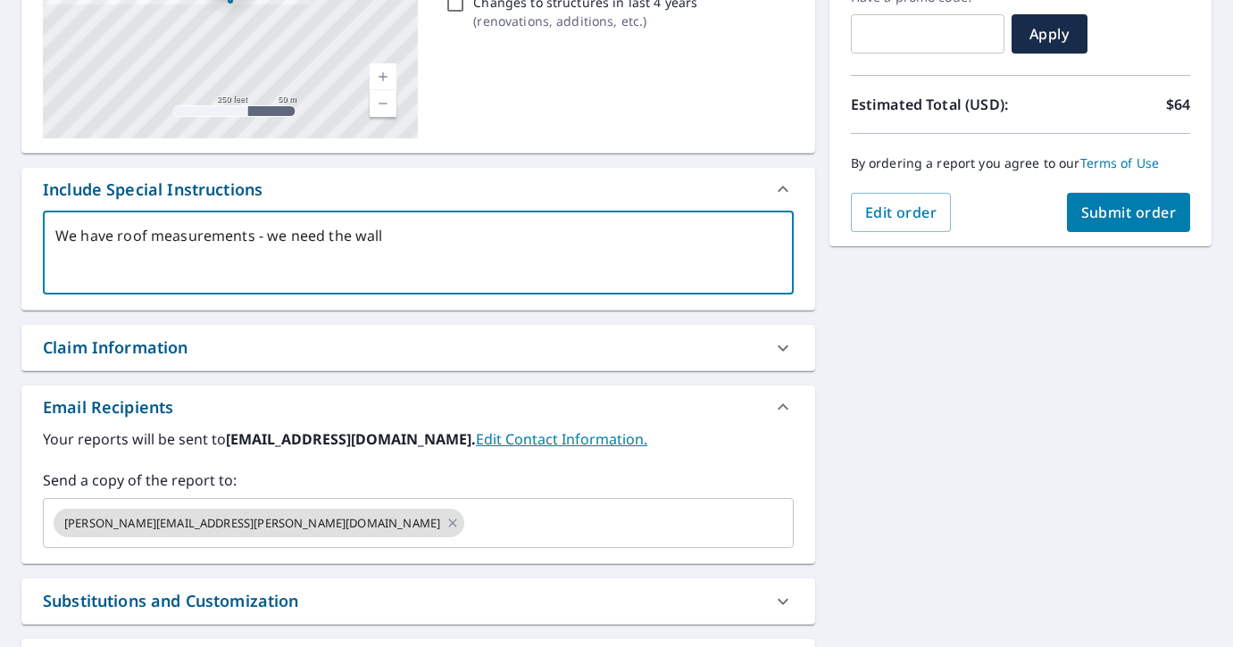
type textarea "We have roof measurements - we need the wall m"
type textarea "x"
checkbox input "true"
type textarea "We have roof measurements - we need the wall me"
type textarea "x"
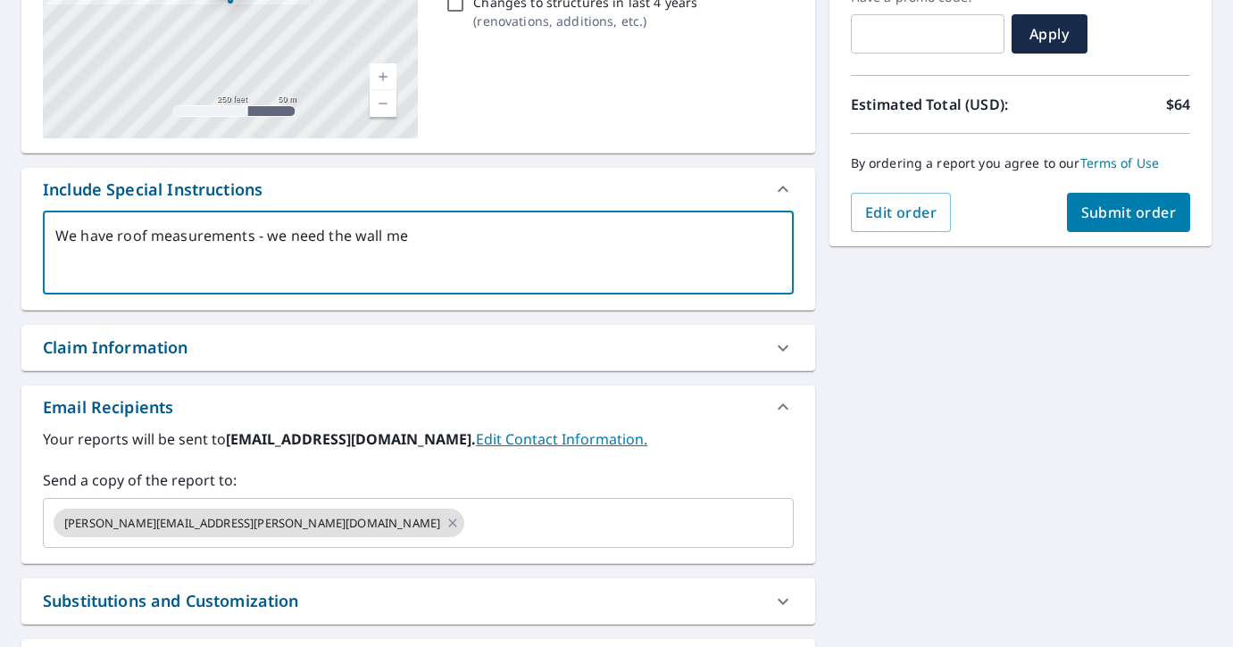
checkbox input "true"
type textarea "We have roof measurements - we need the wall mea"
type textarea "x"
checkbox input "true"
type textarea "We have roof measurements - we need the wall meas"
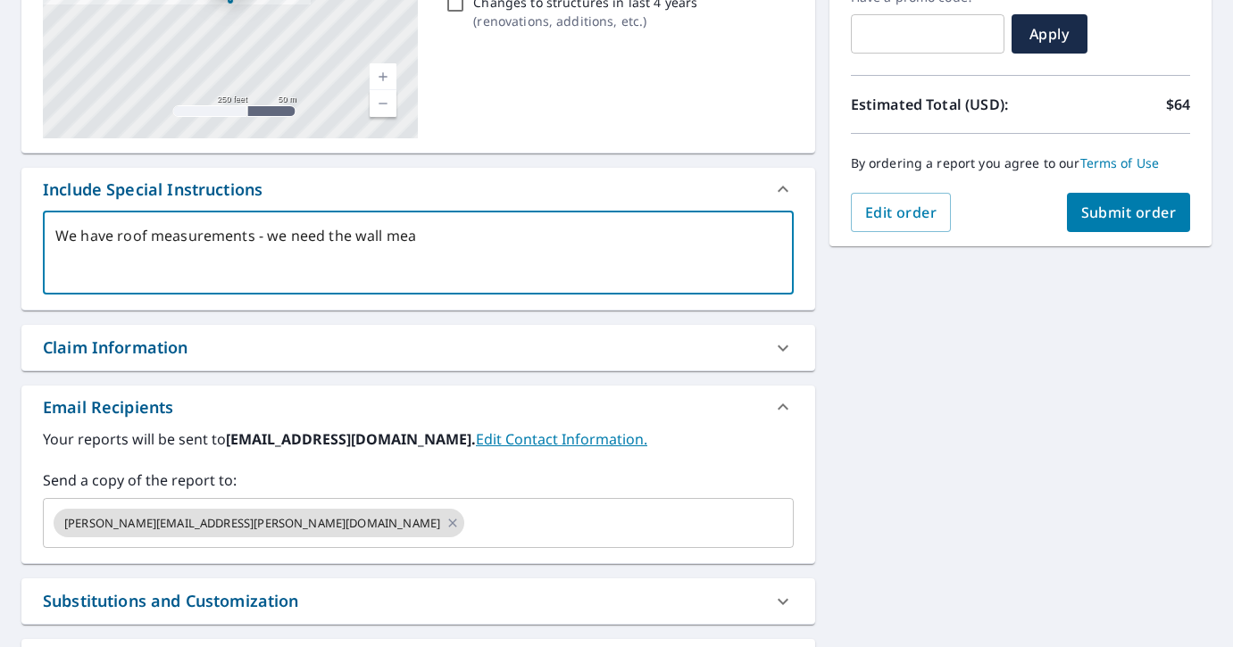
type textarea "x"
checkbox input "true"
type textarea "We have roof measurements - we need the wall measu"
type textarea "x"
checkbox input "true"
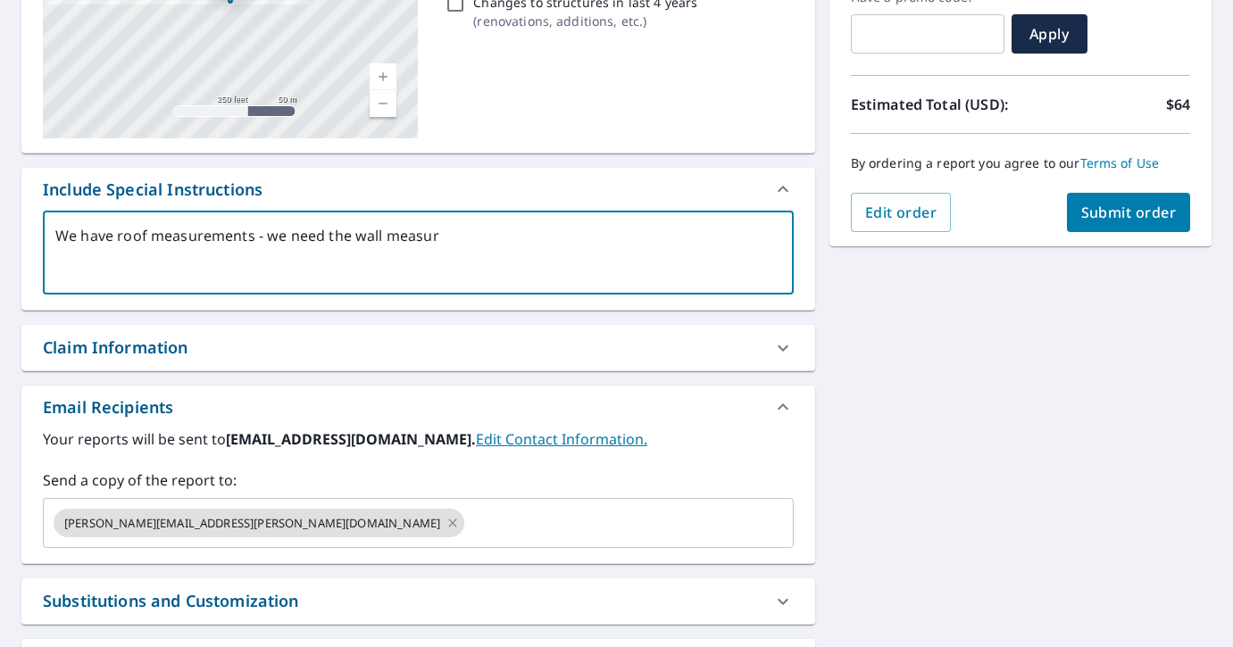
type textarea "We have roof measurements - we need the wall measure"
type textarea "x"
checkbox input "true"
type textarea "We have roof measurements - we need the wall measureme"
type textarea "x"
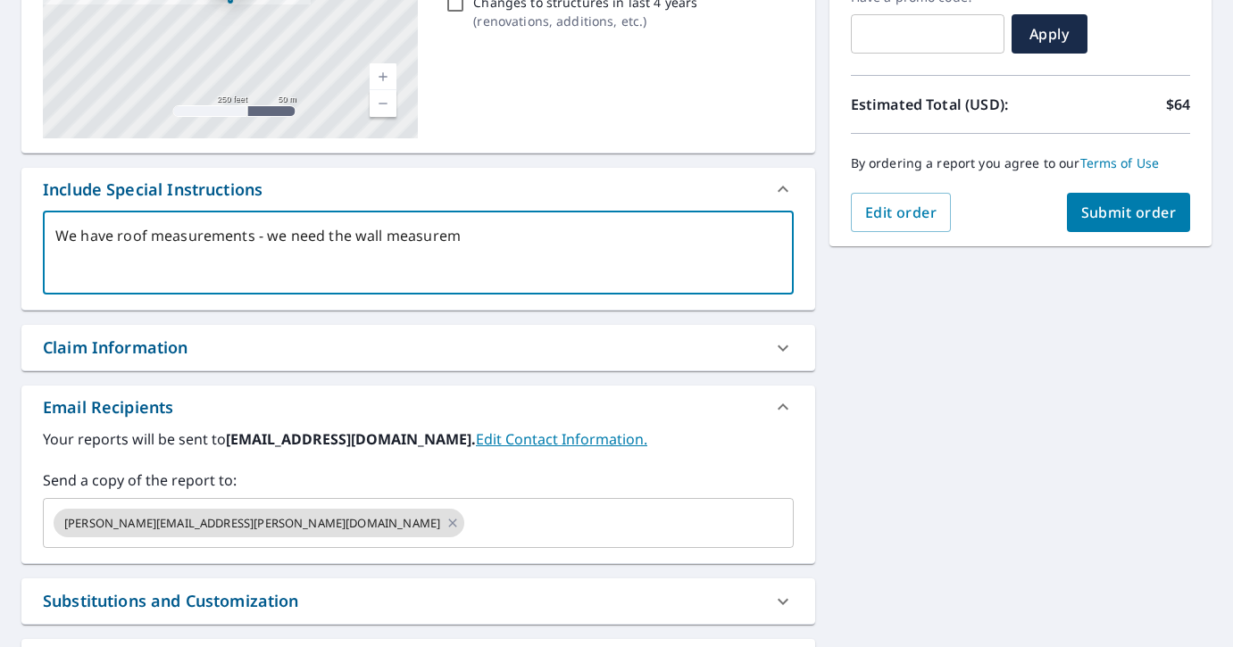
checkbox input "true"
type textarea "We have roof measurements - we need the wall measuremet"
type textarea "x"
checkbox input "true"
type textarea "We have roof measurements - we need the wall measureme"
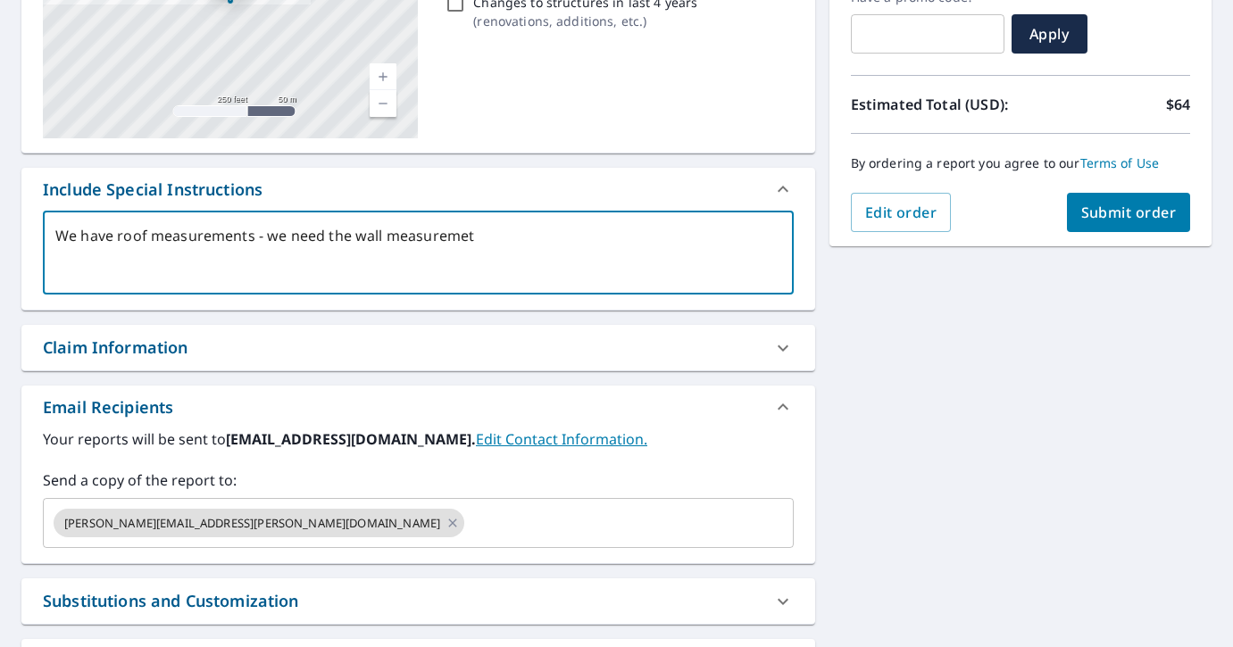
type textarea "x"
checkbox input "true"
type textarea "We have roof measurements - we need the wall measuremen"
type textarea "x"
checkbox input "true"
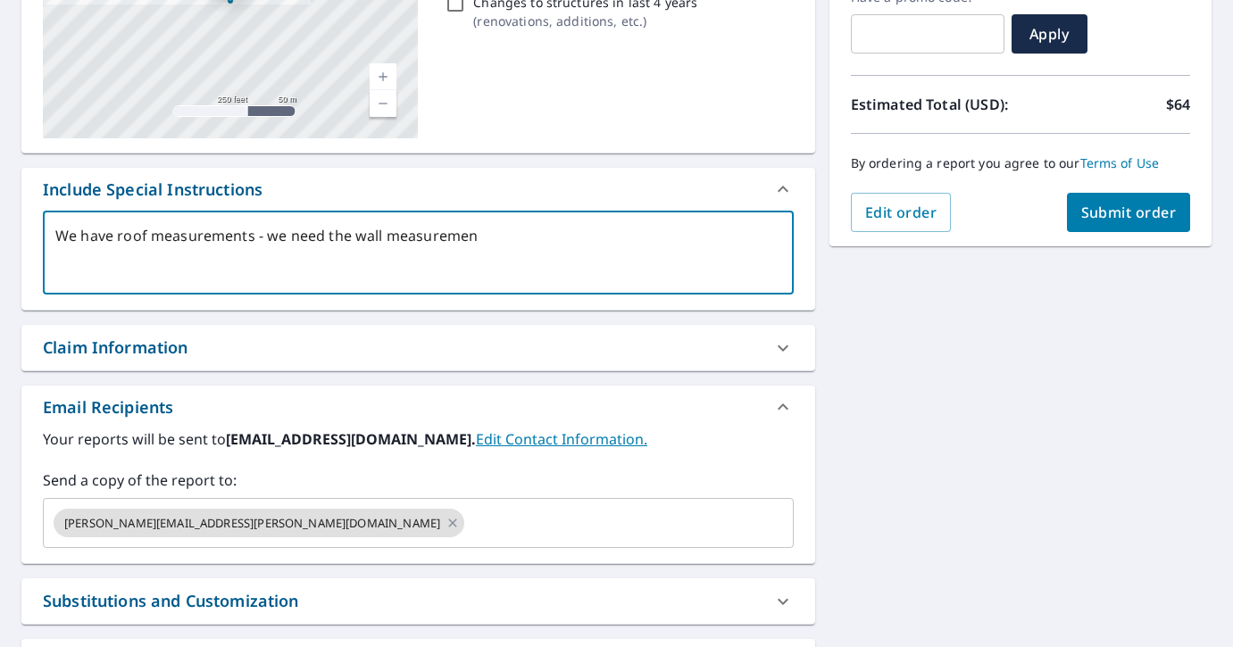
type textarea "We have roof measurements - we need the wall measurement"
type textarea "x"
checkbox input "true"
type textarea "We have roof measurements - we need the wall measurements"
type textarea "x"
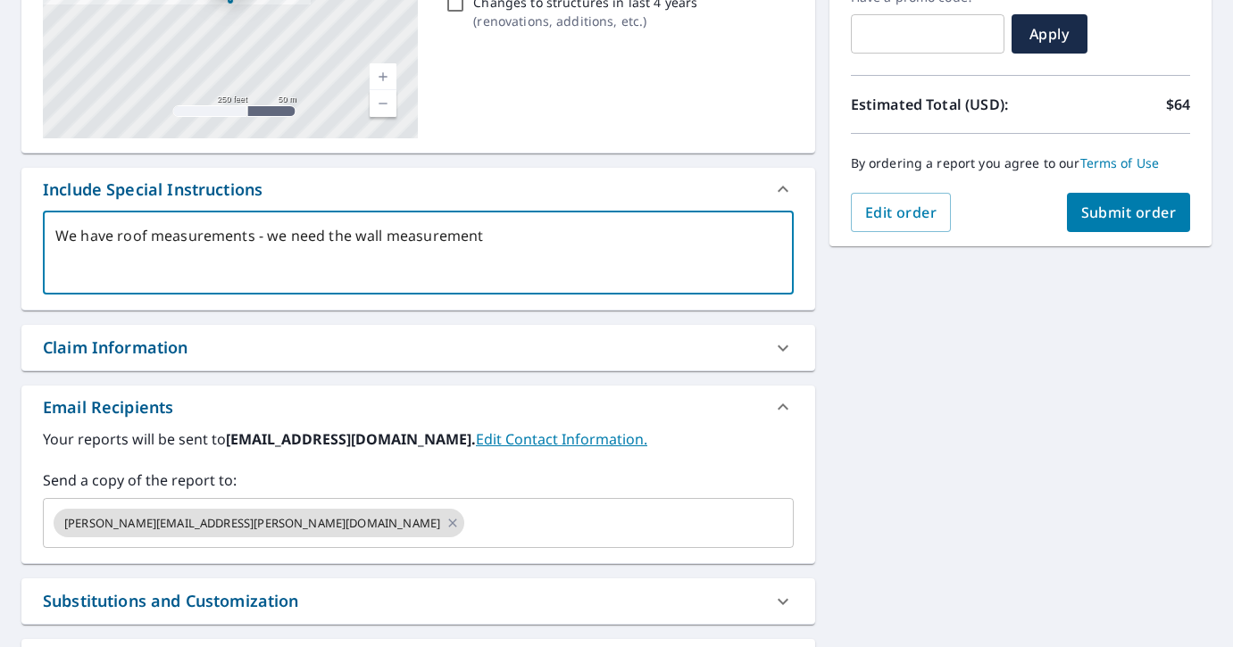
checkbox input "true"
type textarea "We have roof measurements - we need the wall measurements,"
type textarea "x"
checkbox input "true"
type textarea "We have roof measurements - we need the wall measurements,"
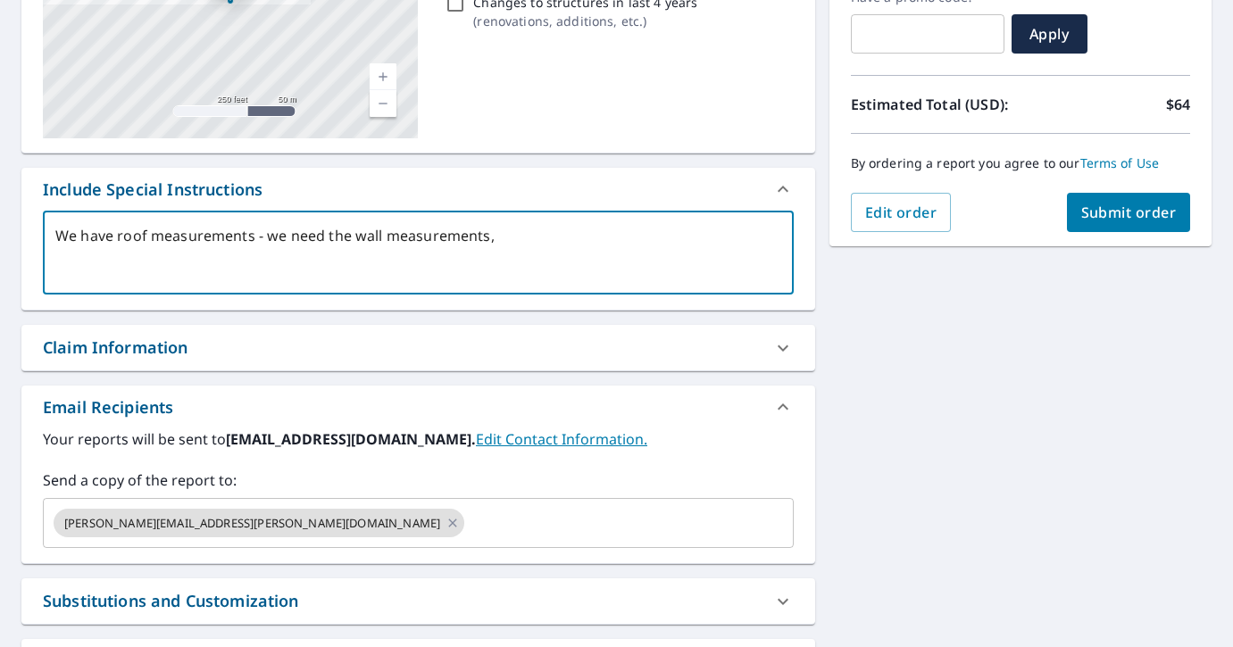
type textarea "x"
checkbox input "true"
type textarea "We have roof measurements - we need the wall measurements, p"
type textarea "x"
checkbox input "true"
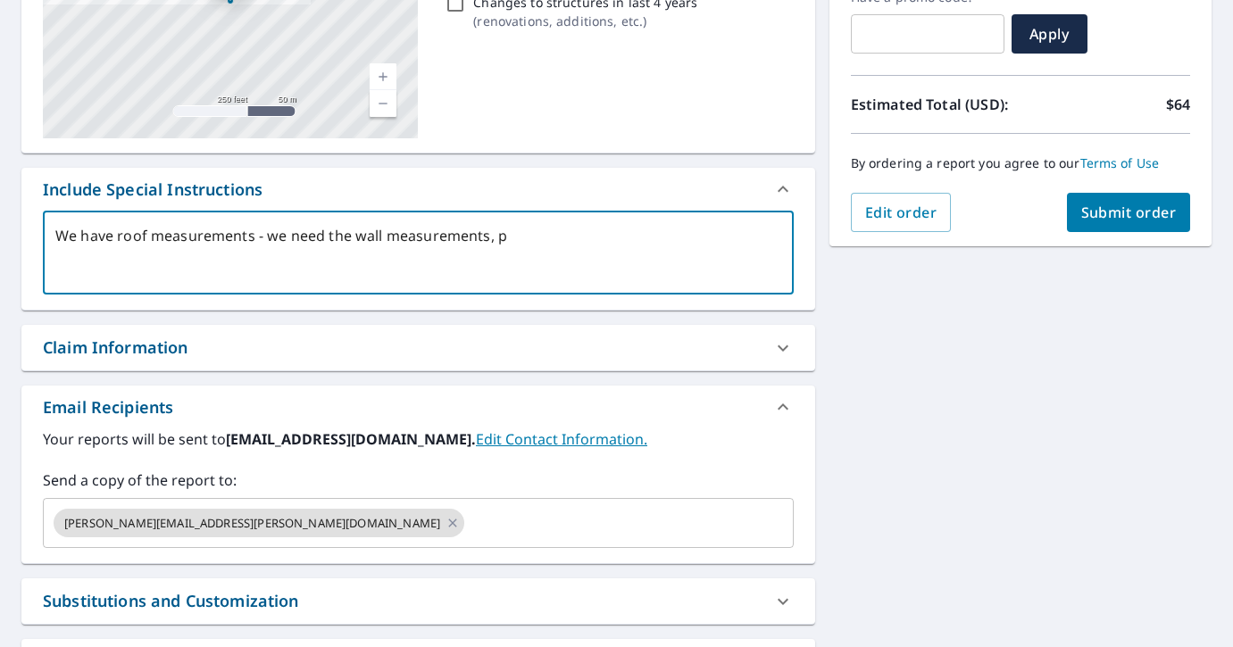
type textarea "We have roof measurements - we need the wall measurements, pl"
type textarea "x"
checkbox input "true"
type textarea "We have roof measurements - we need the wall measurements, ple"
type textarea "x"
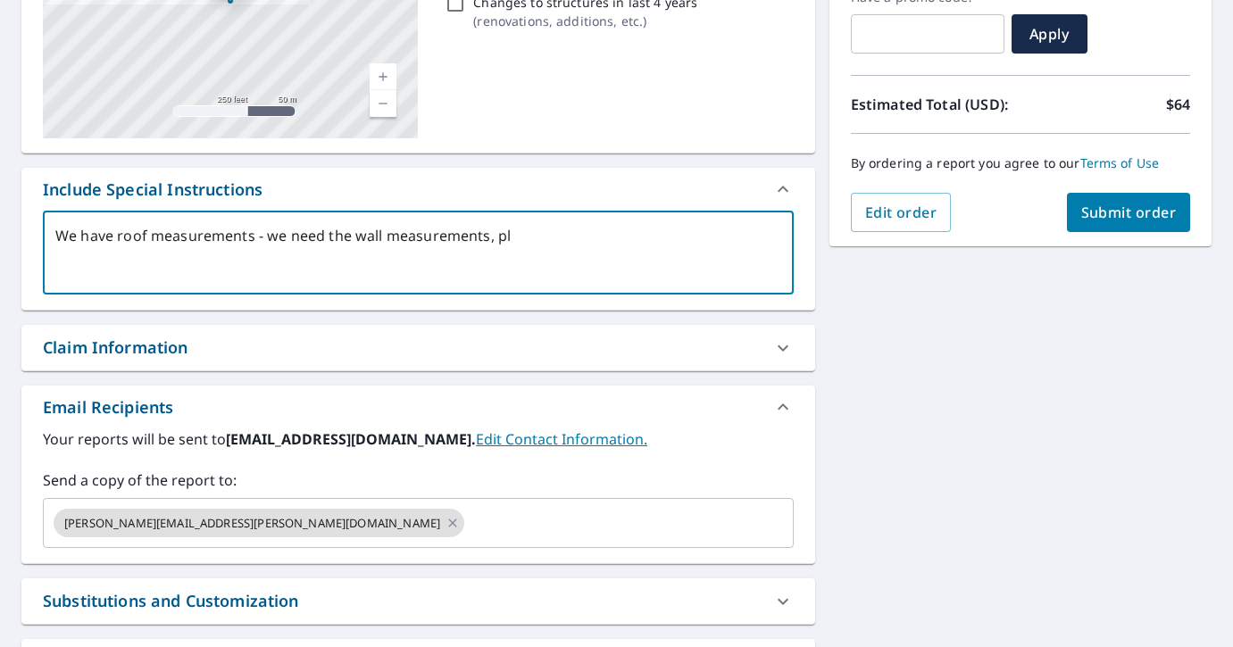
checkbox input "true"
type textarea "We have roof measurements - we need the wall measurements, plea"
type textarea "x"
checkbox input "true"
type textarea "We have roof measurements - we need the wall measurements, pleas"
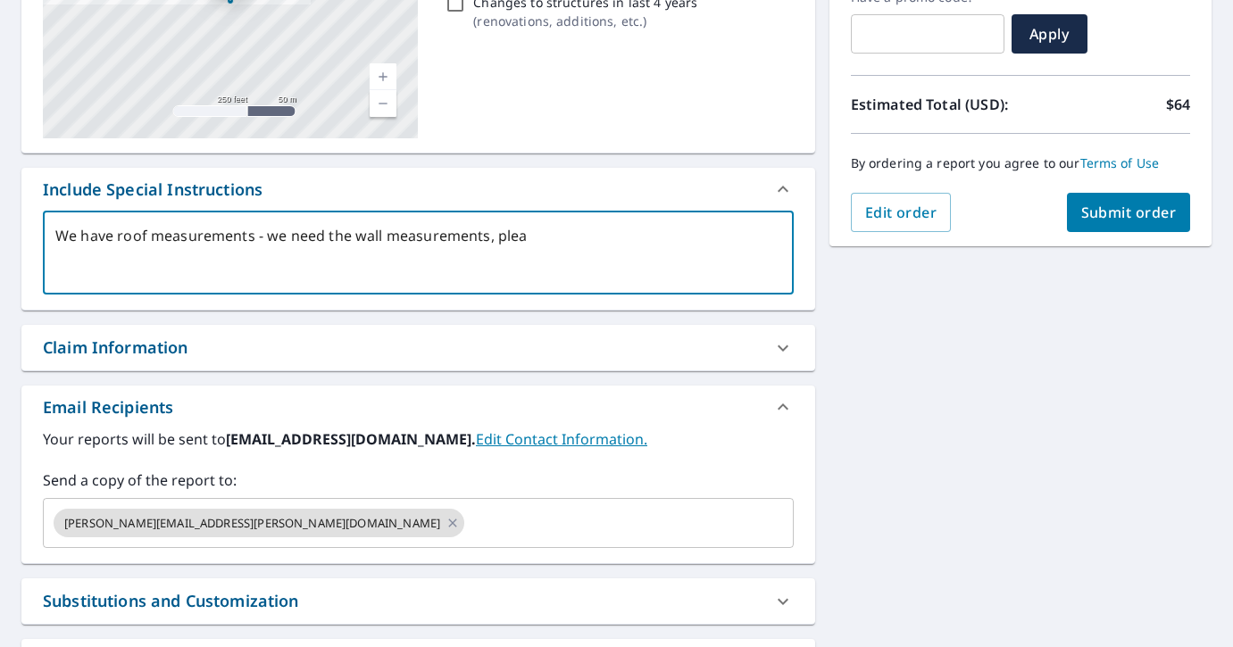
type textarea "x"
checkbox input "true"
type textarea "We have roof measurements - we need the wall measurements, please"
type textarea "x"
checkbox input "true"
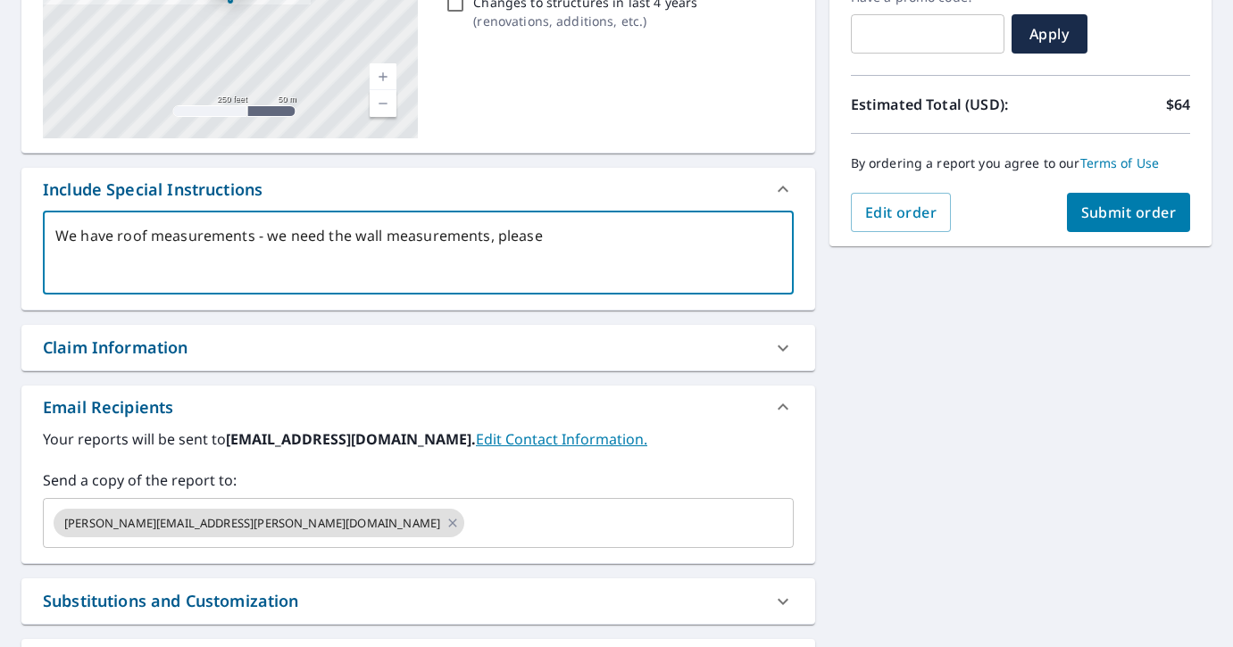
type textarea "We have roof measurements - we need the wall measurements, please"
type textarea "x"
checkbox input "true"
type textarea "We have roof measurements - we need the wall measurements, please d"
type textarea "x"
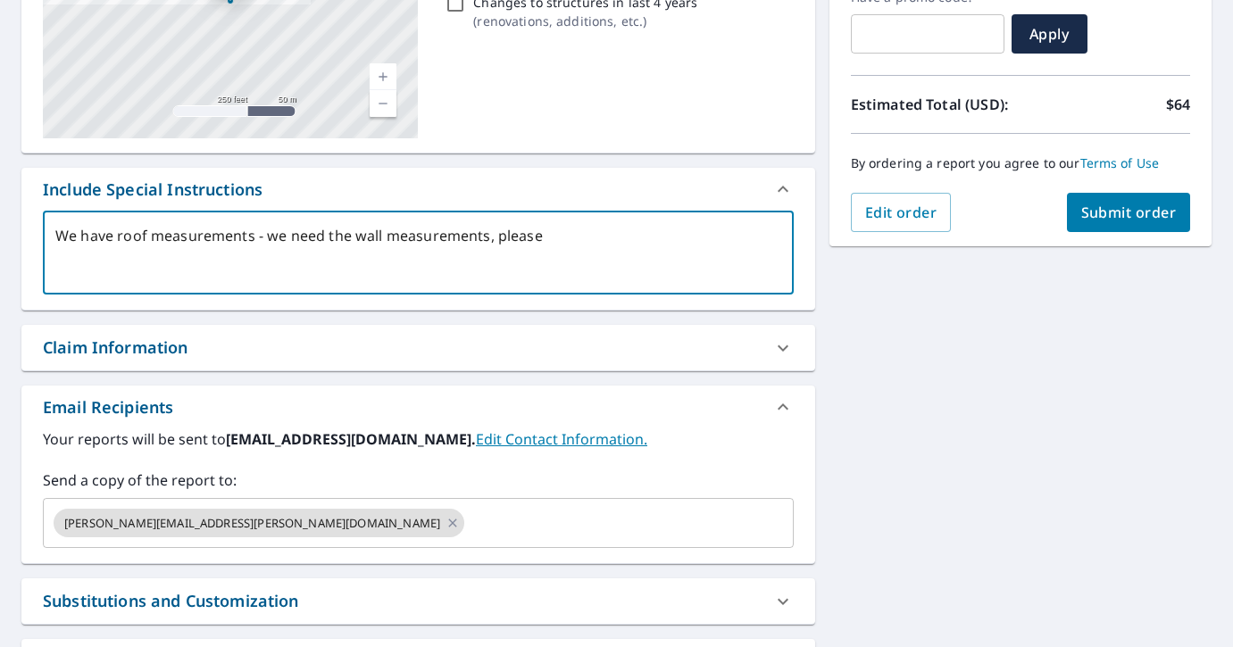
checkbox input "true"
type textarea "We have roof measurements - we need the wall measurements, please do"
type textarea "x"
checkbox input "true"
type textarea "We have roof measurements - we need the wall measurements, please do"
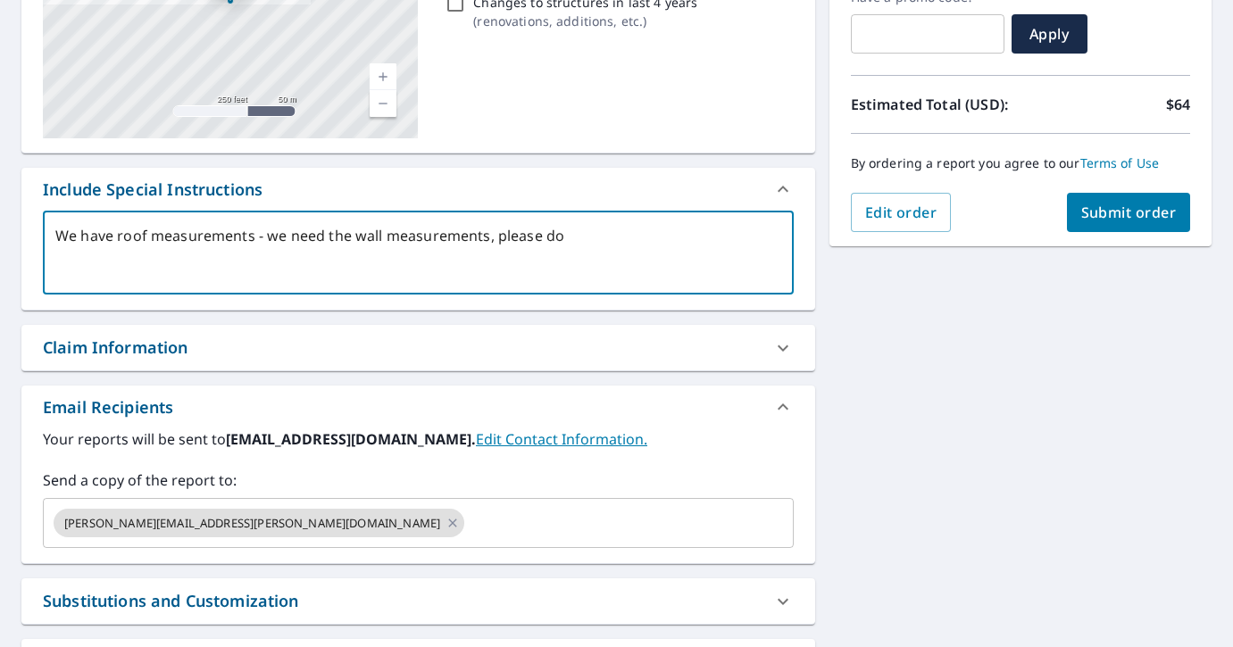
type textarea "x"
checkbox input "true"
click at [1094, 210] on span "Submit order" at bounding box center [1129, 213] width 96 height 20
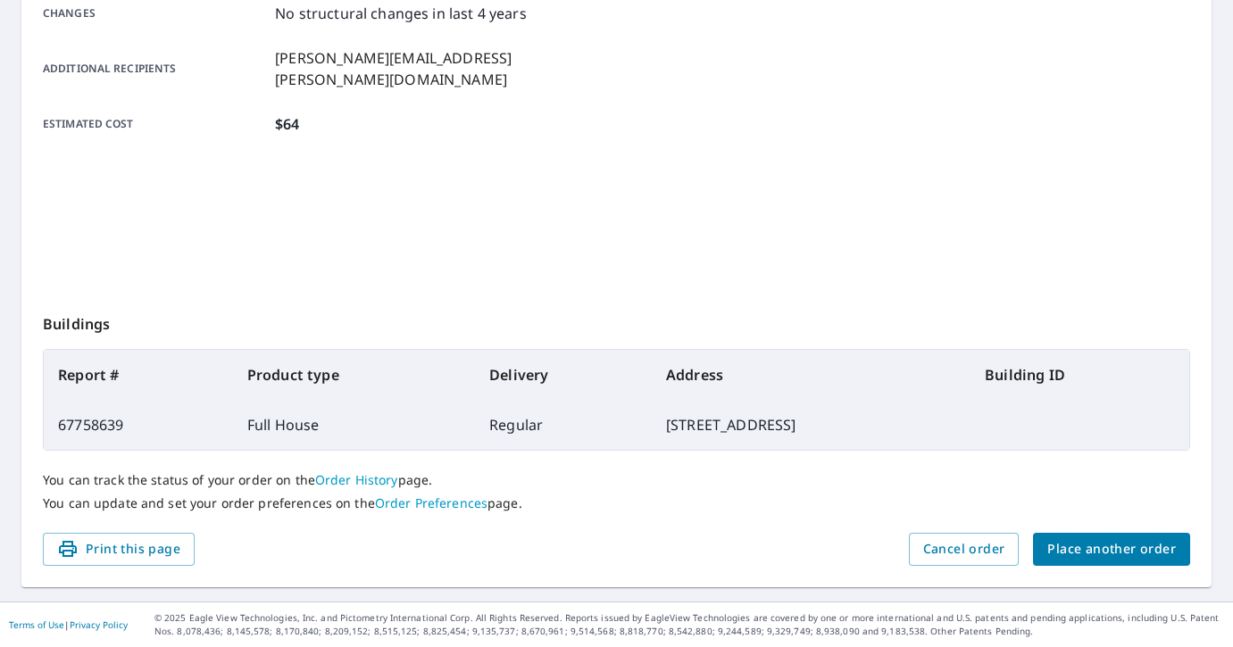
scroll to position [403, 0]
